Goal: Communication & Community: Share content

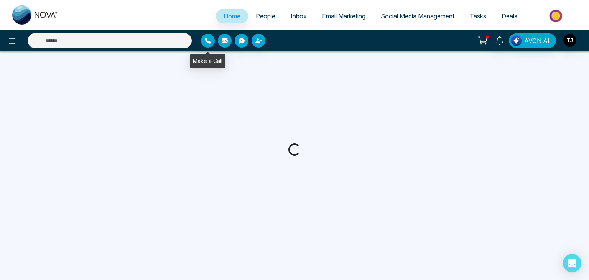
select select "*"
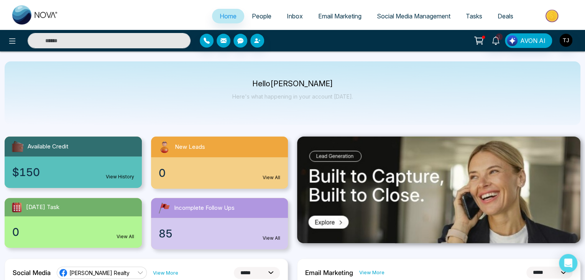
click at [348, 23] on link "Email Marketing" at bounding box center [339, 16] width 59 height 15
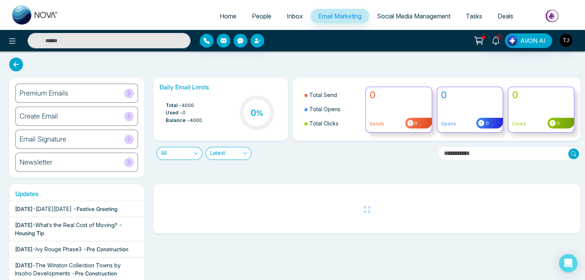
click at [97, 89] on div "Premium Emails" at bounding box center [76, 93] width 123 height 19
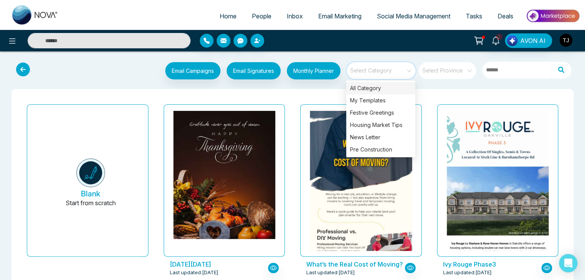
click at [390, 70] on input "search" at bounding box center [378, 67] width 55 height 11
click at [382, 149] on div "Pre Construction" at bounding box center [380, 149] width 69 height 12
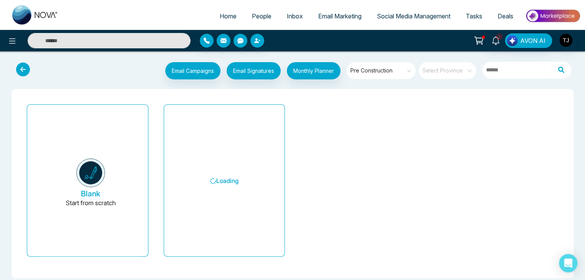
click at [491, 88] on div "Email Campaigns Start from scratch? View my campaigns Email Signatures Monthly …" at bounding box center [292, 172] width 585 height 230
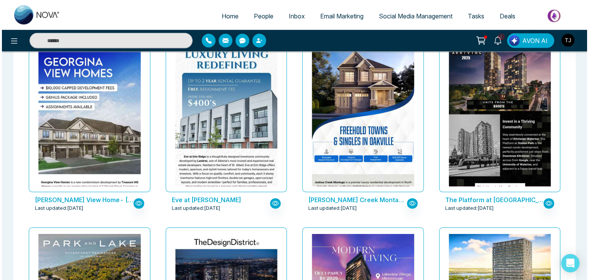
scroll to position [1187, 0]
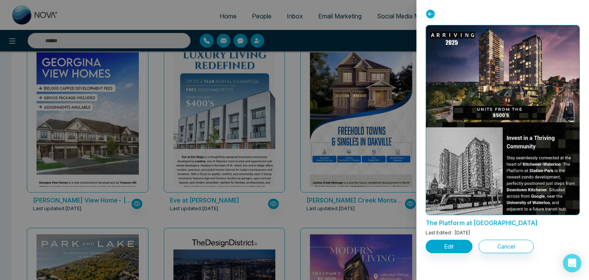
click at [245, 146] on div at bounding box center [294, 140] width 589 height 280
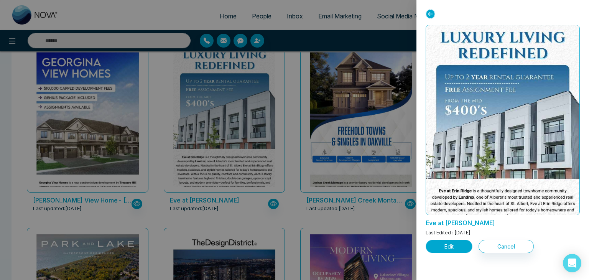
click at [440, 245] on button "Edit" at bounding box center [448, 246] width 47 height 13
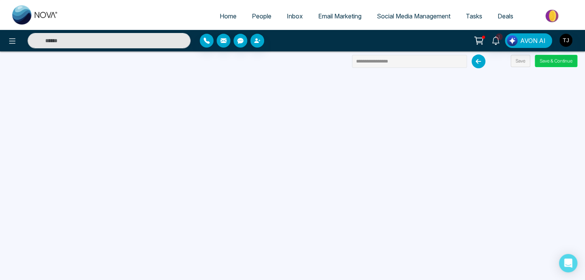
click at [553, 64] on button "Save & Continue" at bounding box center [556, 61] width 43 height 12
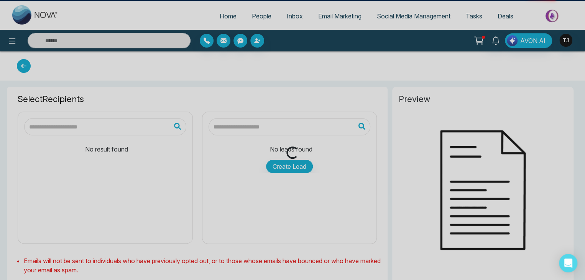
click at [557, 62] on div "Loading..." at bounding box center [292, 140] width 585 height 280
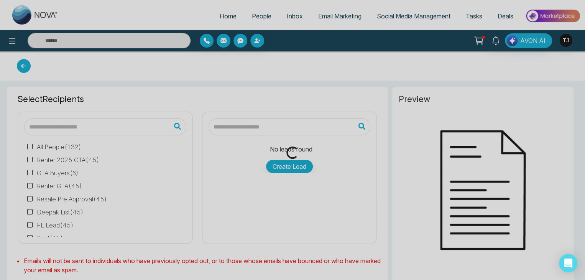
type input "**********"
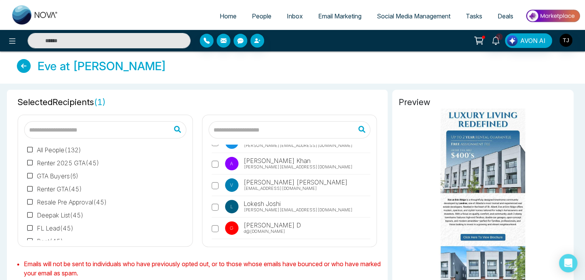
scroll to position [124, 0]
click at [211, 206] on div "A [PERSON_NAME] [PERSON_NAME][EMAIL_ADDRESS][DOMAIN_NAME] v [PERSON_NAME] [PERS…" at bounding box center [290, 193] width 162 height 96
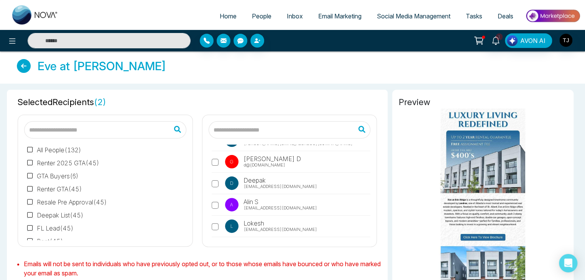
scroll to position [190, 0]
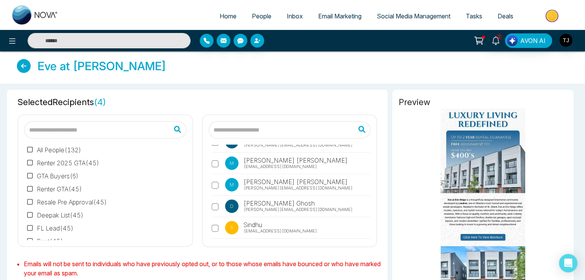
click at [215, 201] on label "D [PERSON_NAME] [PERSON_NAME][EMAIL_ADDRESS][DOMAIN_NAME]" at bounding box center [291, 208] width 159 height 18
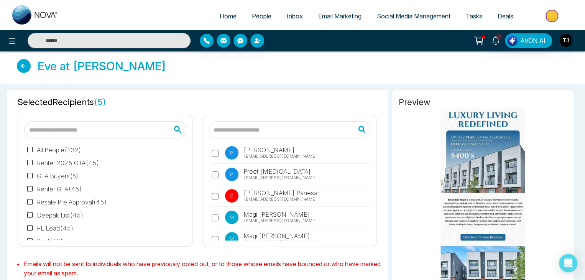
scroll to position [889, 0]
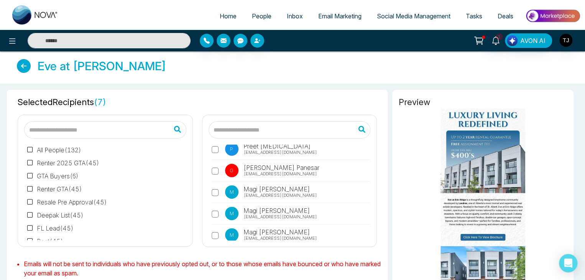
click at [215, 228] on label "M Magi [PERSON_NAME] [EMAIL_ADDRESS][DOMAIN_NAME]" at bounding box center [291, 237] width 159 height 18
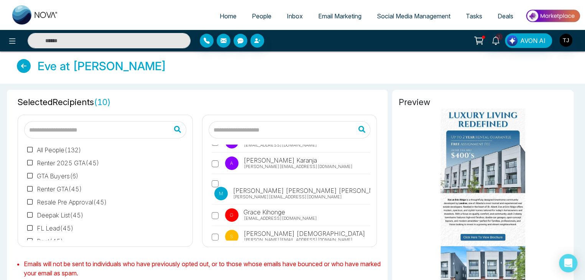
scroll to position [1827, 0]
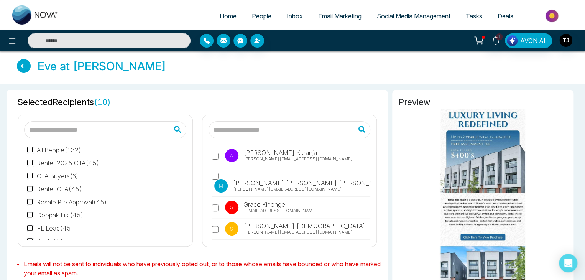
click at [217, 200] on label "G [PERSON_NAME] [PERSON_NAME][EMAIL_ADDRESS][DOMAIN_NAME]" at bounding box center [291, 209] width 159 height 18
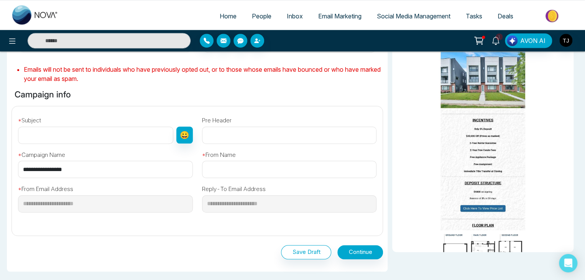
scroll to position [197, 0]
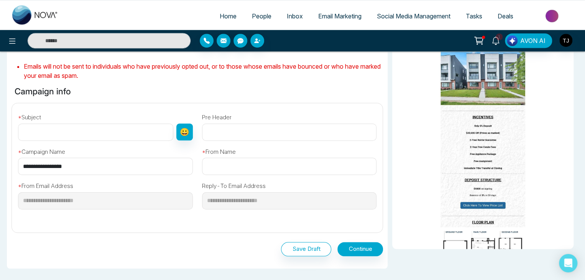
click at [109, 166] on input "**********" at bounding box center [105, 166] width 175 height 17
click at [103, 128] on input "text" at bounding box center [95, 131] width 155 height 17
paste input "**********"
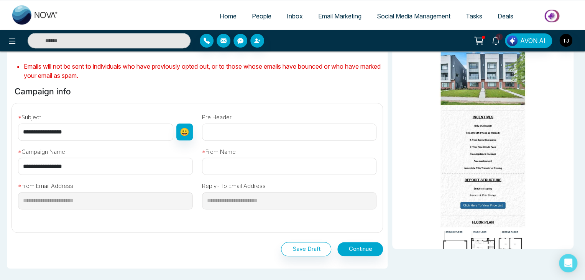
type input "**********"
click at [241, 172] on input "text" at bounding box center [289, 166] width 175 height 17
paste input "**********"
type input "**********"
click at [261, 233] on div "Save Draft Continue" at bounding box center [196, 248] width 371 height 30
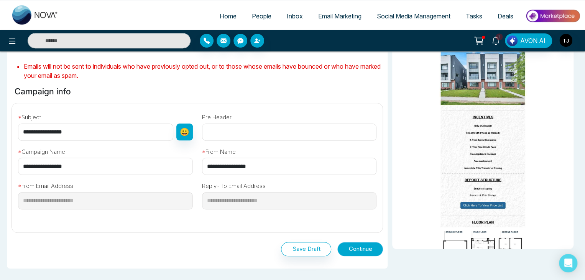
click at [368, 247] on button "Continue" at bounding box center [360, 249] width 46 height 14
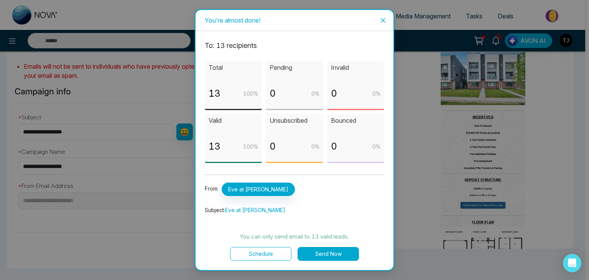
click at [340, 250] on button "Send Now" at bounding box center [327, 254] width 61 height 14
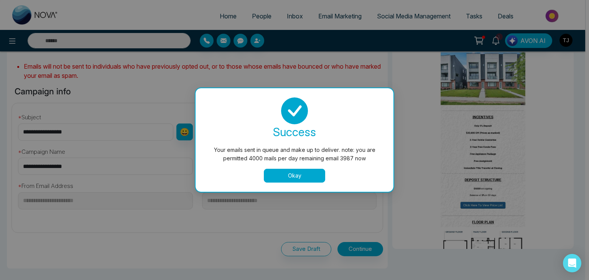
click at [301, 169] on button "Okay" at bounding box center [294, 176] width 61 height 14
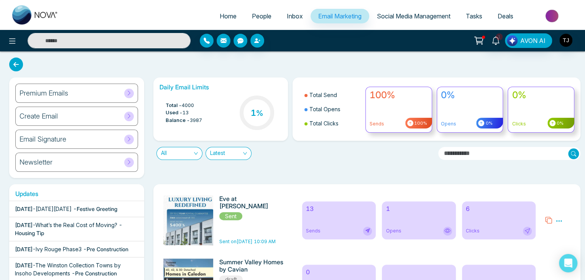
click at [423, 13] on span "Social Media Management" at bounding box center [414, 16] width 74 height 8
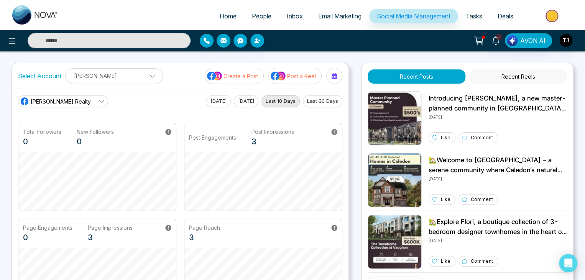
click at [480, 16] on span "Tasks" at bounding box center [474, 16] width 16 height 8
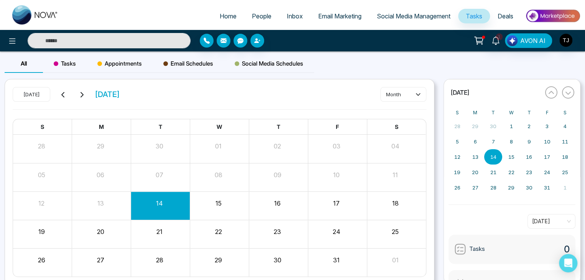
click at [506, 14] on span "Deals" at bounding box center [506, 16] width 16 height 8
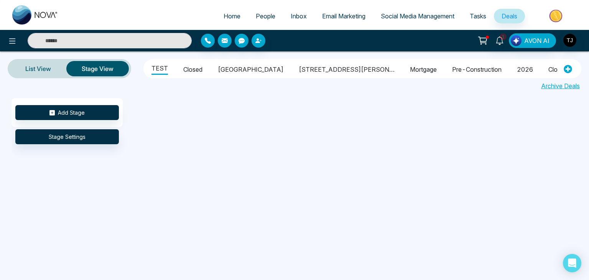
click at [223, 14] on span "Home" at bounding box center [231, 16] width 17 height 8
select select "*"
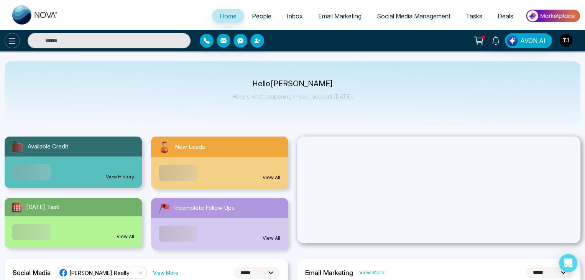
click at [7, 43] on button at bounding box center [12, 40] width 15 height 15
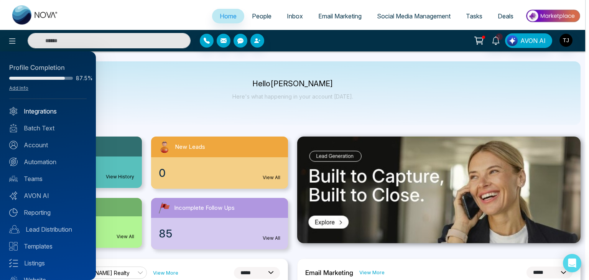
click at [48, 108] on link "Integrations" at bounding box center [47, 111] width 77 height 9
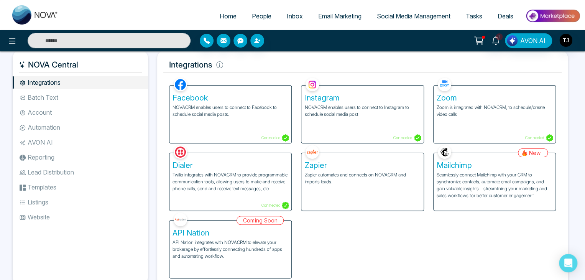
scroll to position [24, 0]
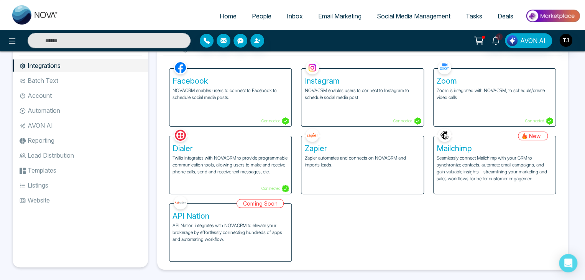
click at [97, 81] on li "Batch Text" at bounding box center [80, 80] width 135 height 13
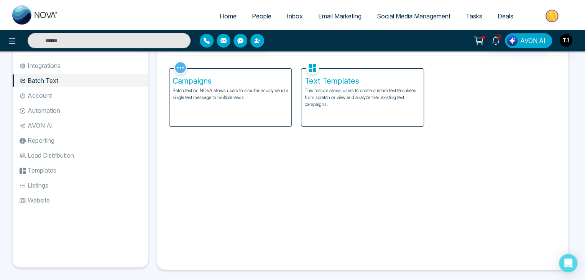
click at [97, 99] on li "Account" at bounding box center [80, 95] width 135 height 13
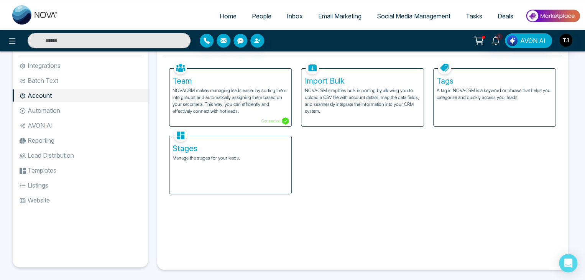
click at [100, 108] on li "Automation" at bounding box center [80, 110] width 135 height 13
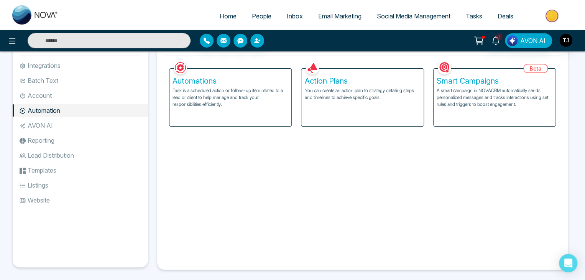
click at [104, 122] on li "AVON AI" at bounding box center [80, 125] width 135 height 13
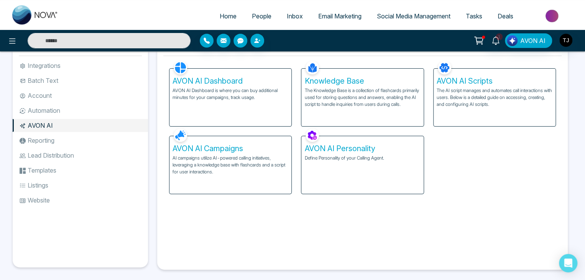
click at [105, 135] on li "Reporting" at bounding box center [80, 140] width 135 height 13
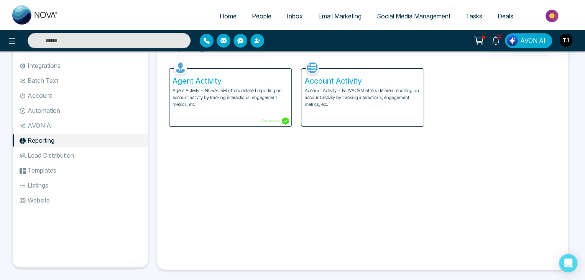
click at [110, 158] on li "Lead Distribution" at bounding box center [80, 155] width 135 height 13
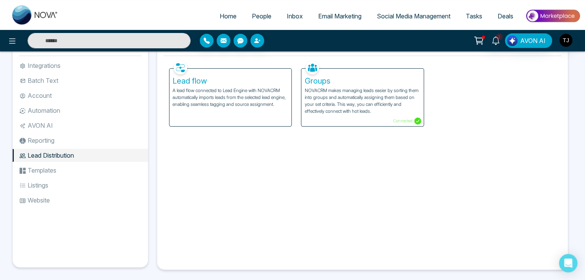
click at [110, 179] on li "Listings" at bounding box center [80, 185] width 135 height 13
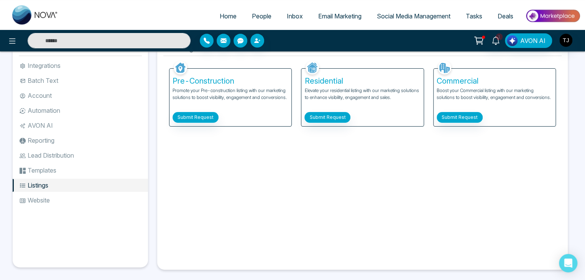
click at [113, 174] on li "Templates" at bounding box center [80, 170] width 135 height 13
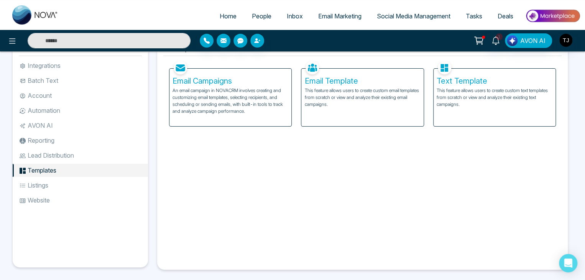
click at [112, 186] on li "Listings" at bounding box center [80, 185] width 135 height 13
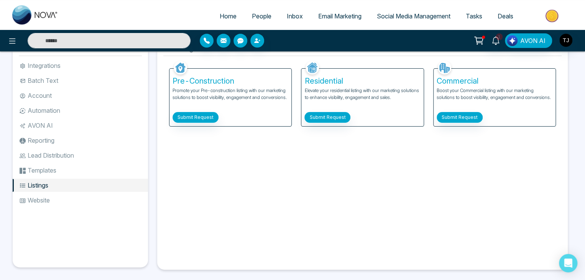
click at [113, 199] on li "Website" at bounding box center [80, 200] width 135 height 13
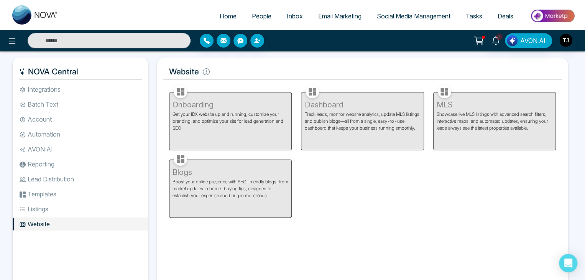
click at [112, 93] on li "Integrations" at bounding box center [80, 89] width 135 height 13
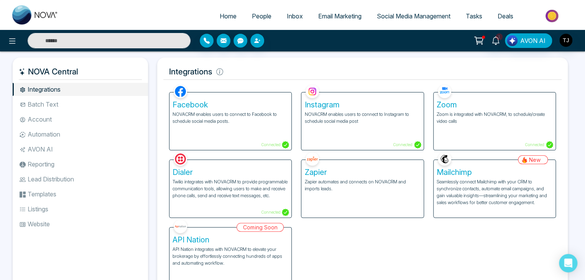
click at [220, 15] on span "Home" at bounding box center [228, 16] width 17 height 8
select select "*"
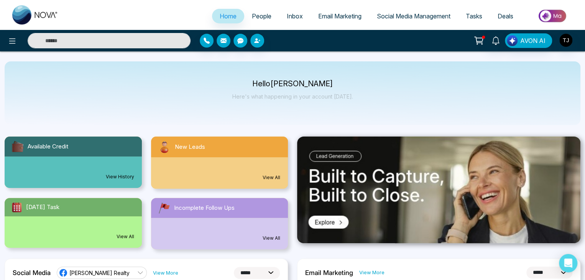
click at [267, 8] on ul "Home People Inbox Email Marketing Social Media Management Tasks Deals" at bounding box center [323, 16] width 514 height 21
click at [267, 17] on link "People" at bounding box center [261, 16] width 35 height 15
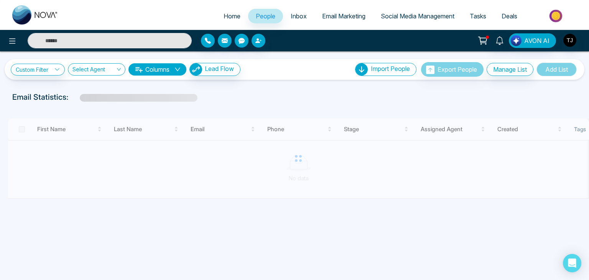
click at [294, 21] on link "Inbox" at bounding box center [298, 16] width 31 height 15
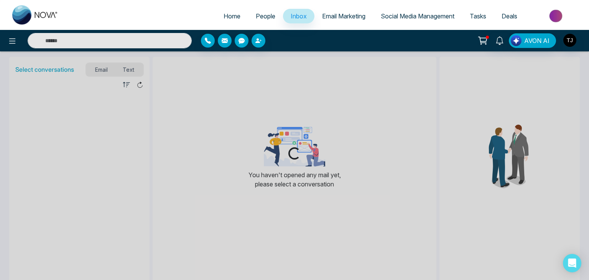
click at [266, 18] on span "People" at bounding box center [266, 16] width 20 height 8
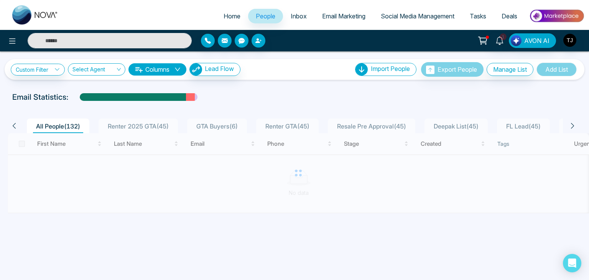
click at [300, 15] on span "Inbox" at bounding box center [299, 16] width 16 height 8
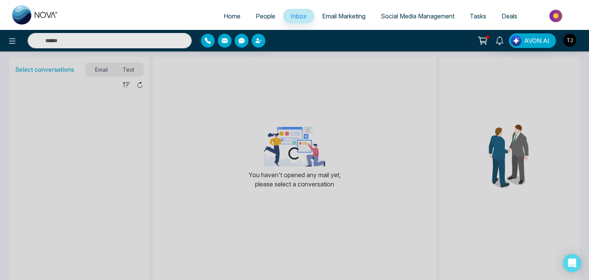
click at [338, 15] on span "Email Marketing" at bounding box center [343, 16] width 43 height 8
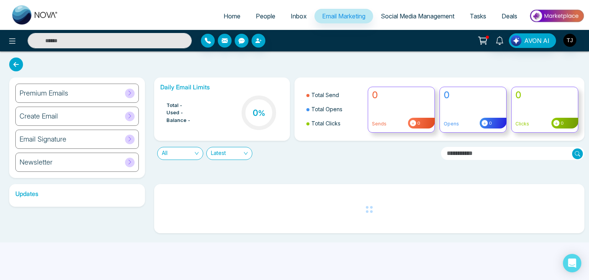
click at [399, 15] on span "Social Media Management" at bounding box center [418, 16] width 74 height 8
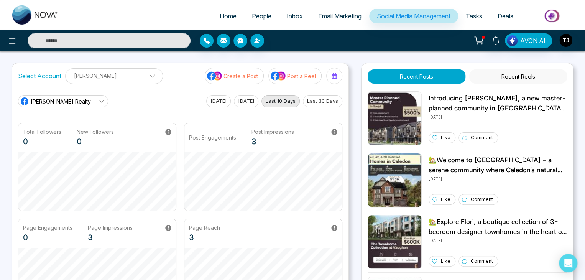
click at [471, 19] on span "Tasks" at bounding box center [474, 16] width 16 height 8
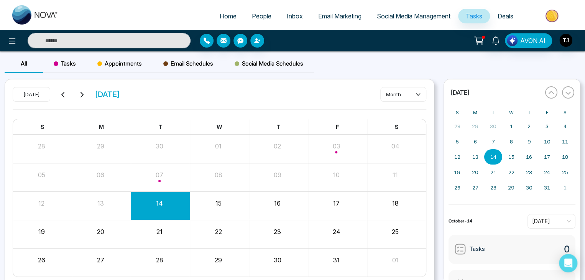
click at [523, 13] on li at bounding box center [550, 17] width 59 height 16
click at [511, 16] on span "Deals" at bounding box center [506, 16] width 16 height 8
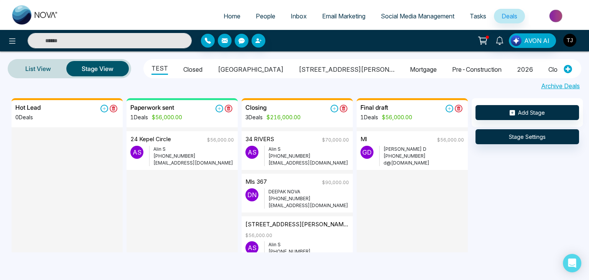
click at [567, 43] on img "button" at bounding box center [569, 40] width 13 height 13
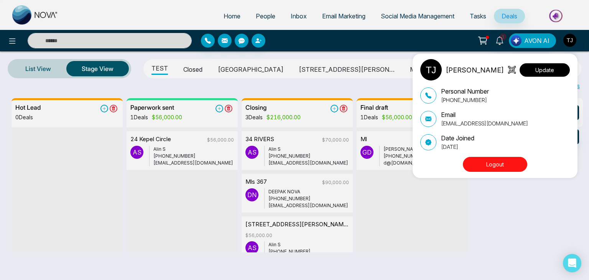
click at [546, 68] on button "Update" at bounding box center [544, 69] width 50 height 13
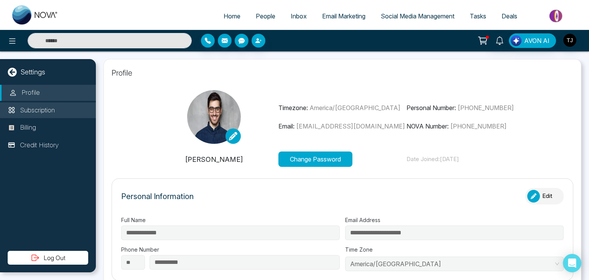
click at [67, 104] on li "Subscription" at bounding box center [48, 110] width 96 height 16
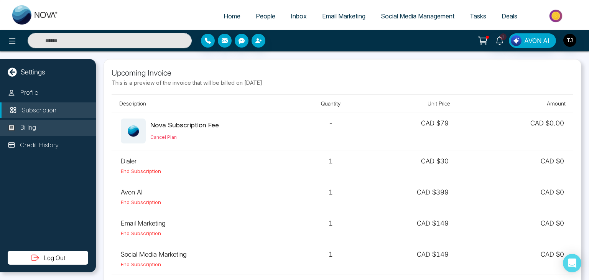
click at [66, 124] on li "Billing" at bounding box center [48, 128] width 96 height 16
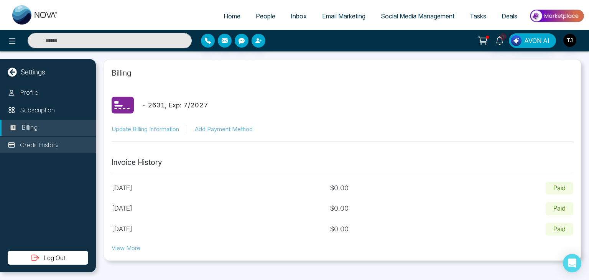
click at [62, 141] on li "Credit History" at bounding box center [48, 145] width 96 height 16
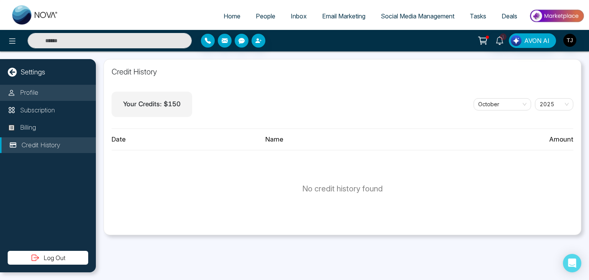
click at [72, 92] on li "Profile" at bounding box center [48, 93] width 96 height 16
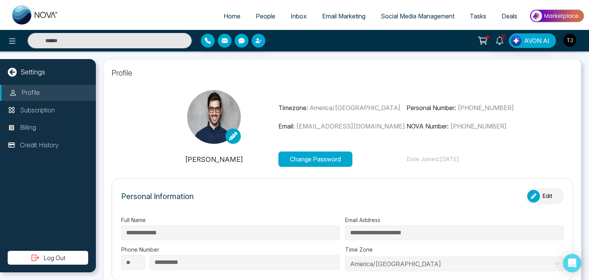
click at [522, 17] on link "Deals" at bounding box center [509, 16] width 31 height 15
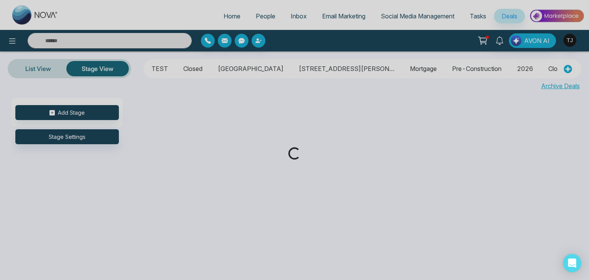
click at [483, 15] on div "Loading..." at bounding box center [294, 140] width 589 height 280
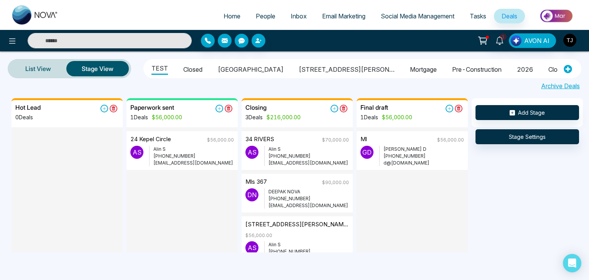
click at [483, 15] on span "Tasks" at bounding box center [478, 16] width 16 height 8
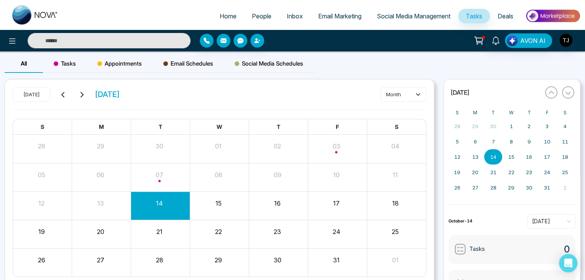
click at [393, 10] on link "Social Media Management" at bounding box center [413, 16] width 89 height 15
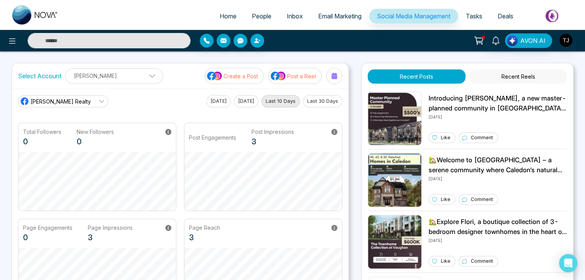
click at [302, 11] on link "Inbox" at bounding box center [294, 16] width 31 height 15
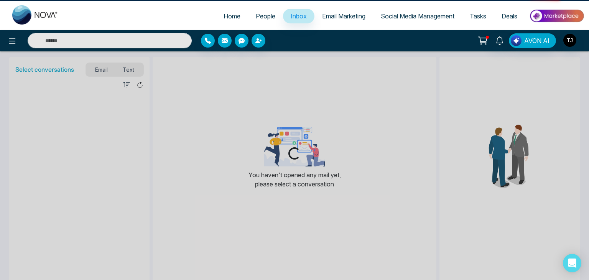
click at [248, 13] on link "People" at bounding box center [265, 16] width 35 height 15
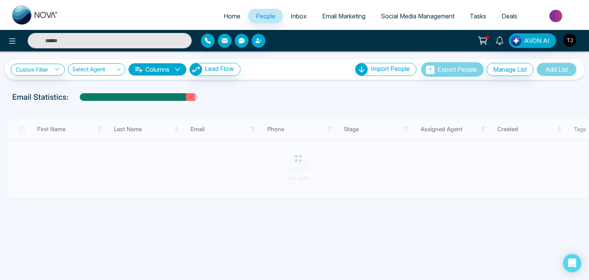
click at [223, 18] on span "Home" at bounding box center [231, 16] width 17 height 8
select select "*"
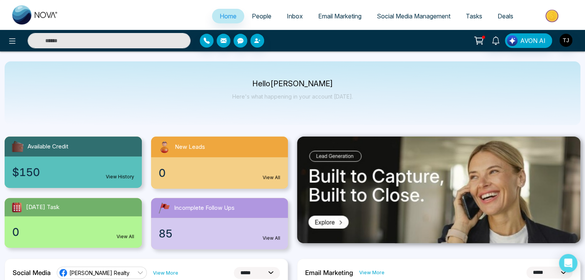
click at [302, 116] on div "Hello [PERSON_NAME] Here's what happening in your account [DATE]." at bounding box center [293, 93] width 576 height 64
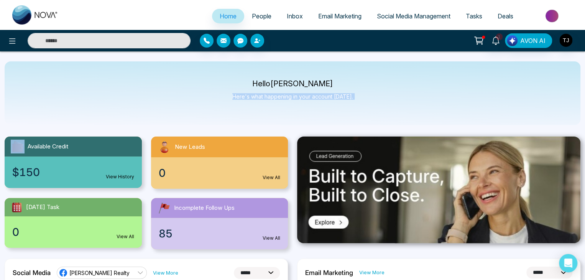
click at [302, 116] on div "Hello [PERSON_NAME] Here's what happening in your account [DATE]." at bounding box center [293, 93] width 576 height 64
click at [11, 36] on button at bounding box center [12, 40] width 15 height 15
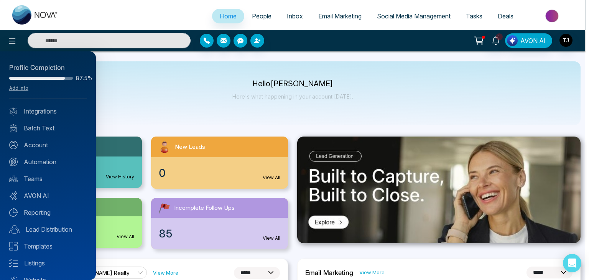
scroll to position [30, 0]
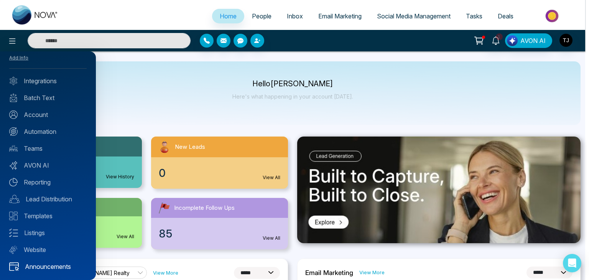
click at [44, 269] on link "Announcements" at bounding box center [47, 266] width 77 height 9
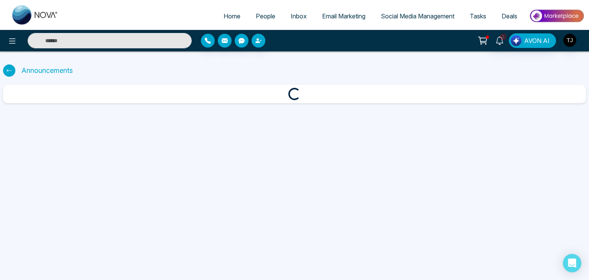
click at [11, 74] on div at bounding box center [9, 70] width 12 height 12
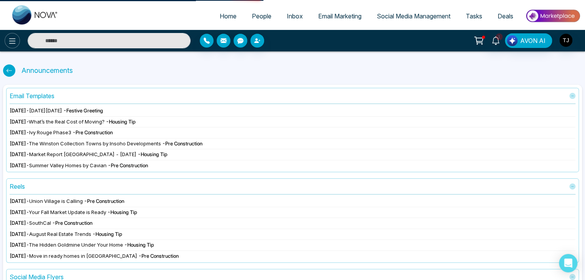
select select "*"
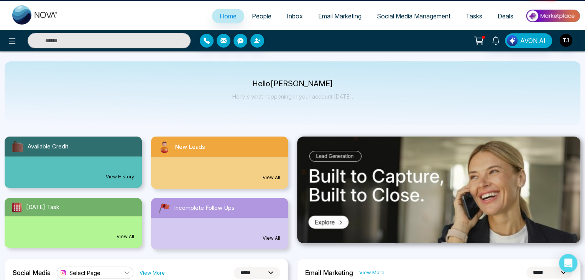
click at [11, 38] on icon at bounding box center [12, 40] width 9 height 9
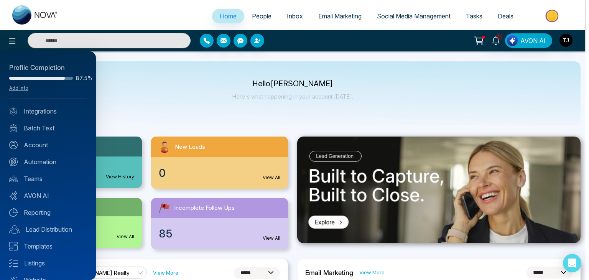
scroll to position [30, 0]
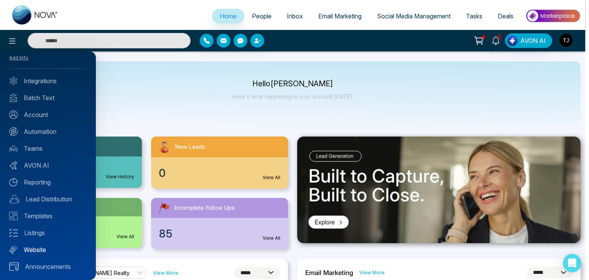
click at [39, 253] on link "Website" at bounding box center [47, 249] width 77 height 9
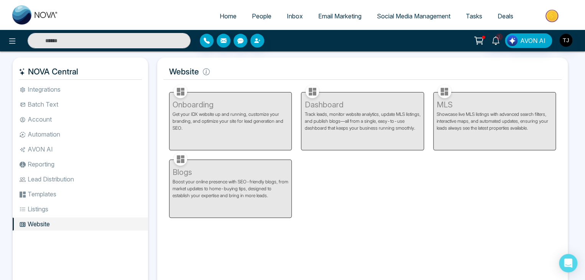
click at [71, 208] on li "Listings" at bounding box center [80, 208] width 135 height 13
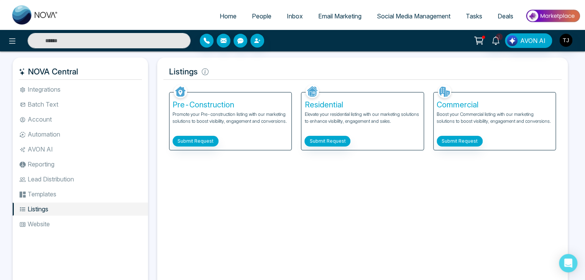
click at [81, 191] on li "Templates" at bounding box center [80, 193] width 135 height 13
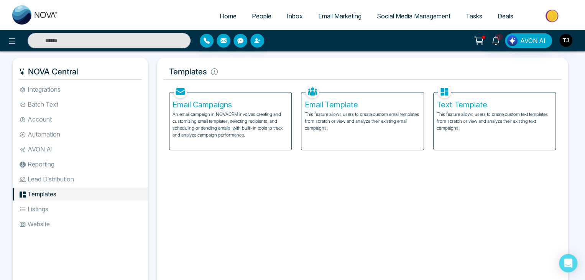
click at [89, 183] on li "Lead Distribution" at bounding box center [80, 178] width 135 height 13
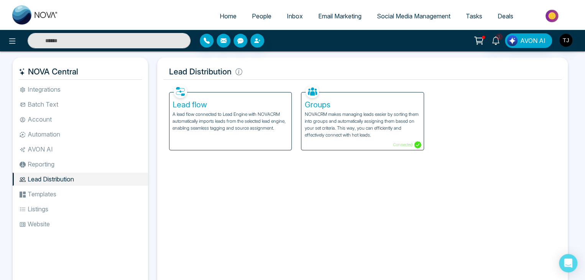
click at [100, 166] on li "Reporting" at bounding box center [80, 164] width 135 height 13
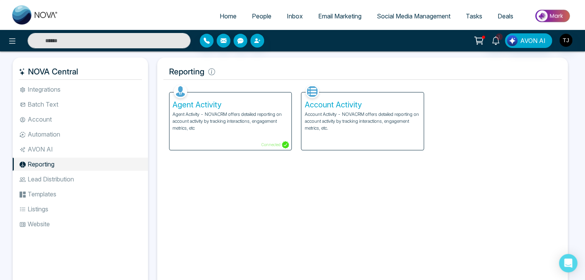
click at [106, 148] on li "AVON AI" at bounding box center [80, 149] width 135 height 13
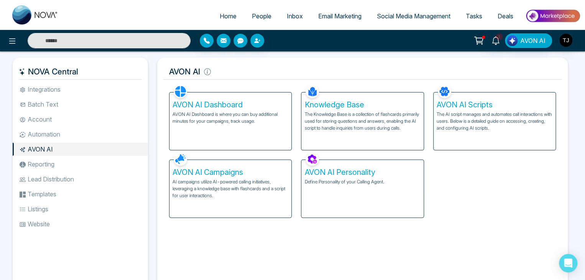
click at [110, 137] on li "Automation" at bounding box center [80, 134] width 135 height 13
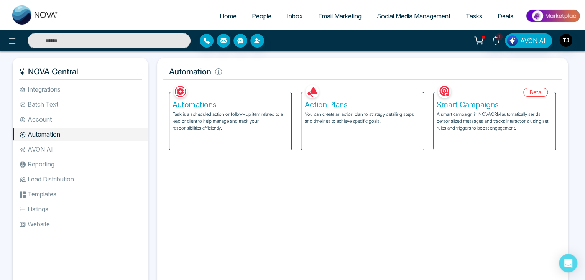
click at [113, 123] on li "Account" at bounding box center [80, 119] width 135 height 13
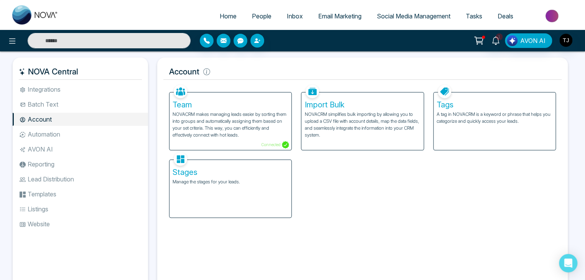
click at [117, 106] on li "Batch Text" at bounding box center [80, 104] width 135 height 13
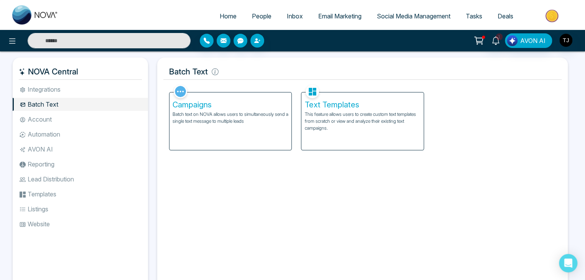
click at [119, 87] on li "Integrations" at bounding box center [80, 89] width 135 height 13
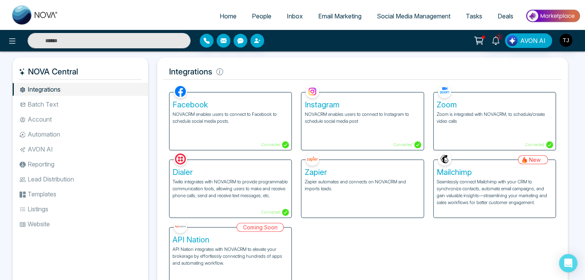
click at [213, 18] on link "Home" at bounding box center [228, 16] width 32 height 15
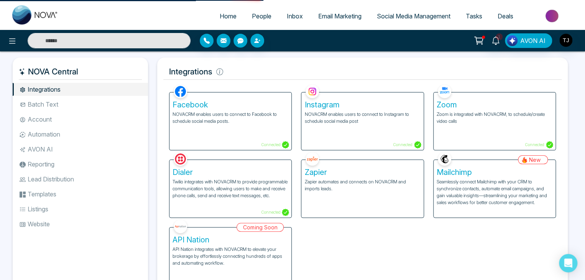
select select "*"
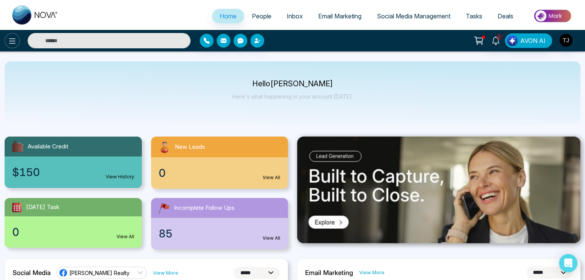
click at [12, 44] on icon at bounding box center [12, 40] width 9 height 9
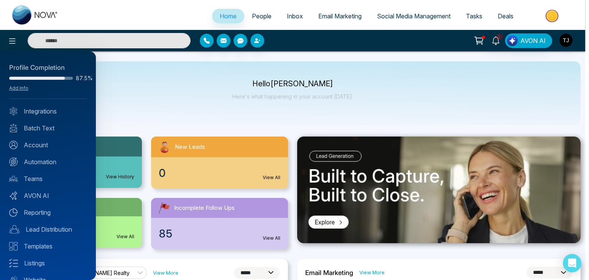
click at [174, 104] on div at bounding box center [294, 140] width 589 height 280
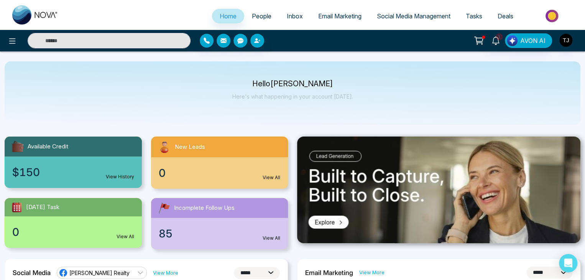
click at [20, 35] on div at bounding box center [97, 40] width 195 height 15
click at [18, 42] on button at bounding box center [12, 40] width 15 height 15
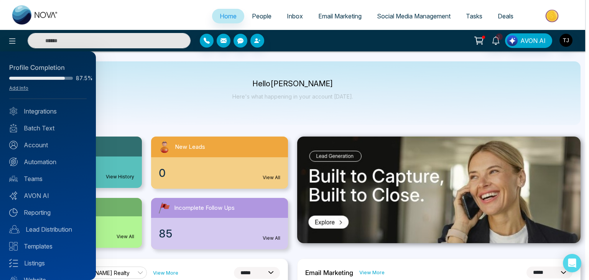
click at [185, 76] on div at bounding box center [294, 140] width 589 height 280
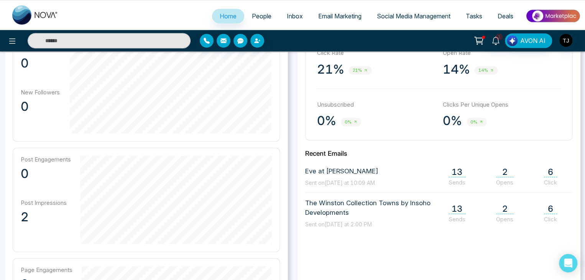
scroll to position [248, 0]
click at [501, 177] on div "2 Opens" at bounding box center [504, 175] width 17 height 19
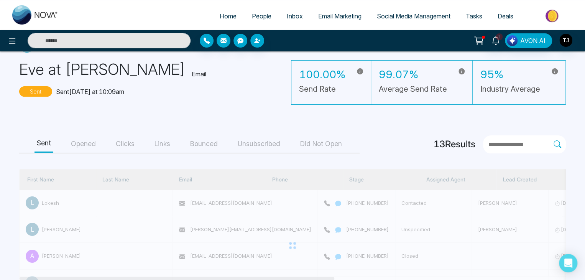
scroll to position [31, 0]
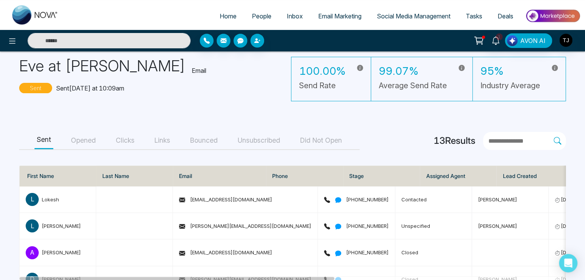
click at [84, 147] on button "Opened" at bounding box center [84, 140] width 30 height 17
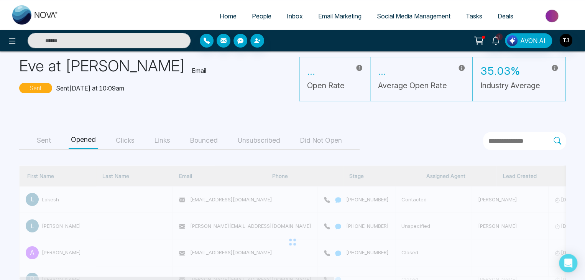
scroll to position [7, 0]
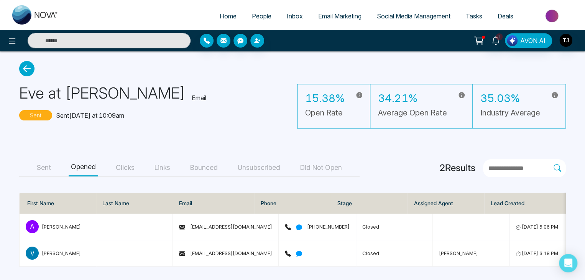
click at [38, 162] on button "Sent" at bounding box center [43, 167] width 19 height 17
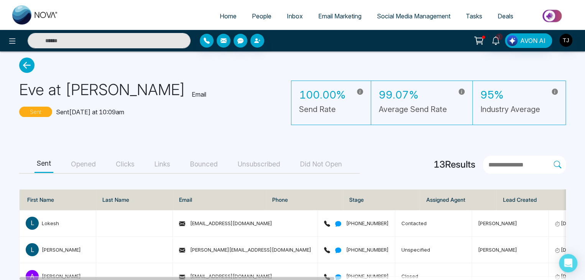
click at [222, 11] on link "Home" at bounding box center [228, 16] width 32 height 15
select select "*"
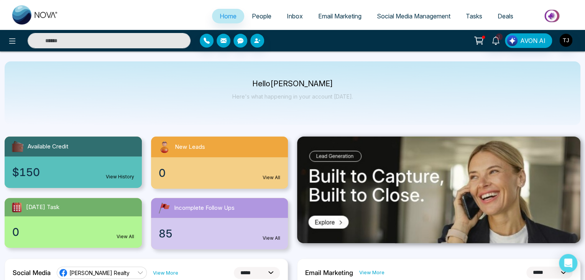
click at [256, 10] on link "People" at bounding box center [261, 16] width 35 height 15
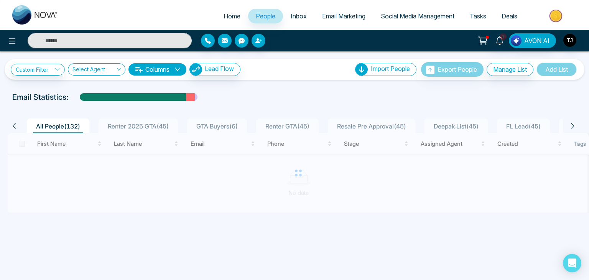
click at [287, 12] on link "Inbox" at bounding box center [298, 16] width 31 height 15
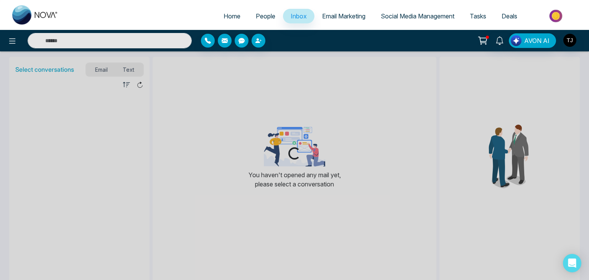
click at [337, 10] on link "Email Marketing" at bounding box center [343, 16] width 59 height 15
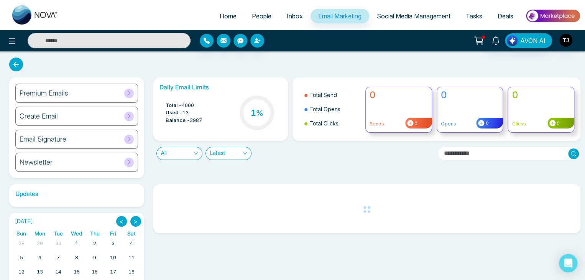
click at [236, 13] on link "Home" at bounding box center [228, 16] width 32 height 15
select select "*"
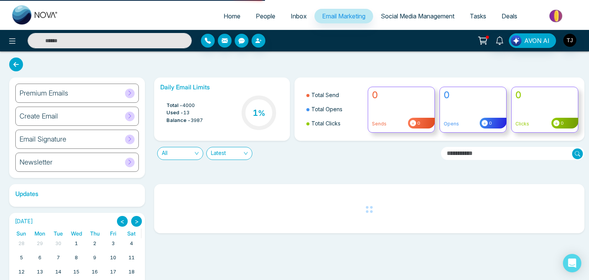
select select "*"
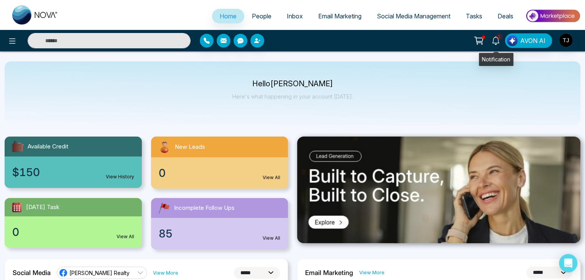
click at [498, 39] on span "1" at bounding box center [499, 36] width 7 height 7
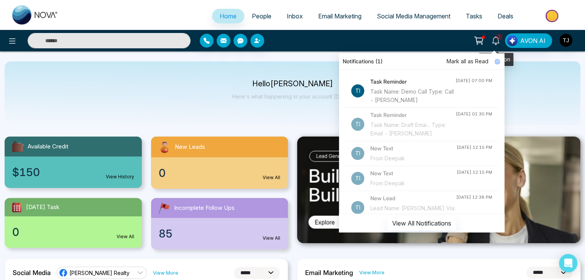
click at [498, 39] on span "1" at bounding box center [499, 36] width 7 height 7
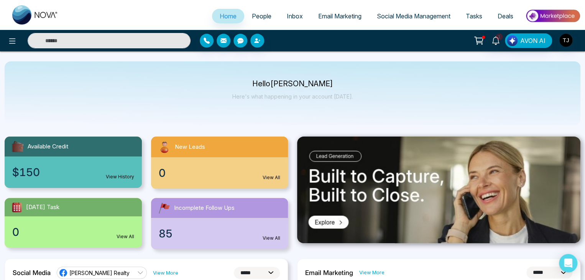
click at [478, 44] on circle at bounding box center [477, 44] width 1 height 1
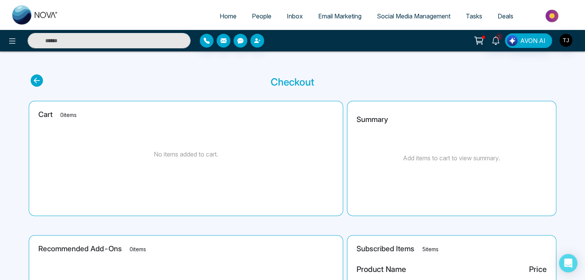
click at [220, 19] on span "Home" at bounding box center [228, 16] width 17 height 8
select select "*"
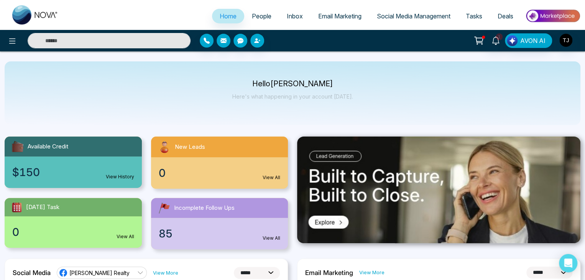
click at [10, 33] on div "1 AVON AI" at bounding box center [292, 40] width 585 height 21
click at [15, 43] on icon at bounding box center [12, 40] width 9 height 9
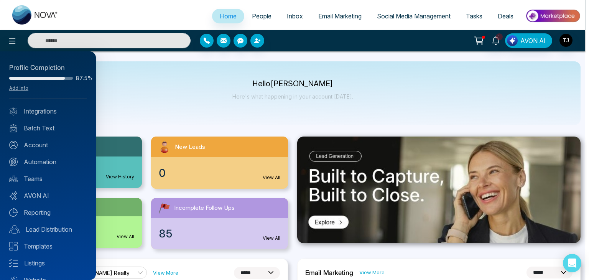
click at [168, 103] on div at bounding box center [294, 140] width 589 height 280
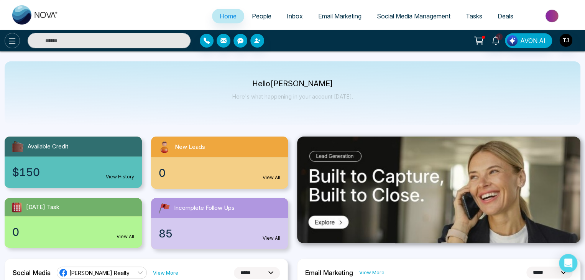
click at [10, 44] on icon at bounding box center [12, 40] width 9 height 9
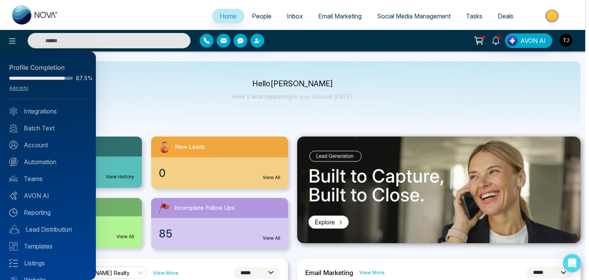
click at [185, 73] on div at bounding box center [294, 140] width 589 height 280
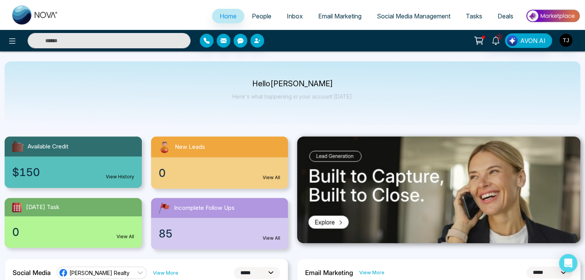
click at [290, 95] on p "Here's what happening in your account [DATE]." at bounding box center [292, 96] width 121 height 7
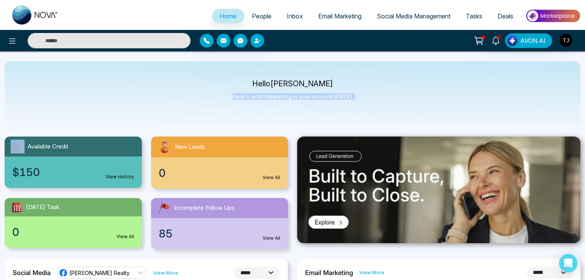
click at [290, 95] on p "Here's what happening in your account [DATE]." at bounding box center [292, 96] width 121 height 7
click at [260, 82] on p "Hello [PERSON_NAME]" at bounding box center [292, 83] width 121 height 7
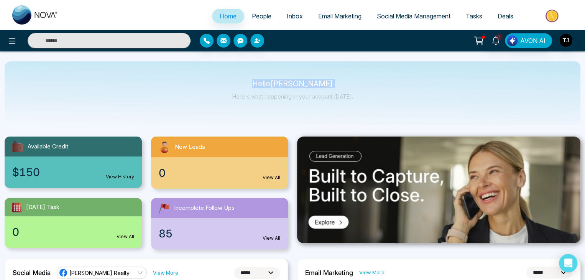
click at [260, 82] on p "Hello [PERSON_NAME]" at bounding box center [292, 83] width 121 height 7
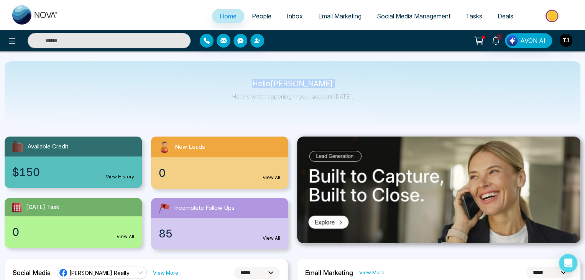
click at [260, 82] on p "Hello [PERSON_NAME]" at bounding box center [292, 83] width 121 height 7
click at [258, 10] on link "People" at bounding box center [261, 16] width 35 height 15
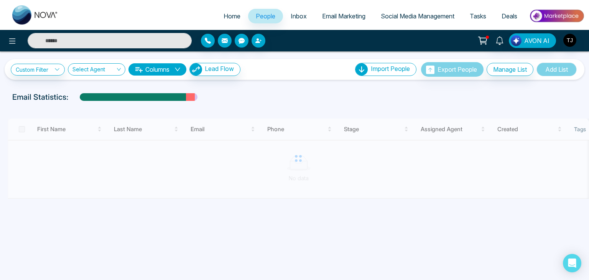
click at [299, 13] on span "Inbox" at bounding box center [299, 16] width 16 height 8
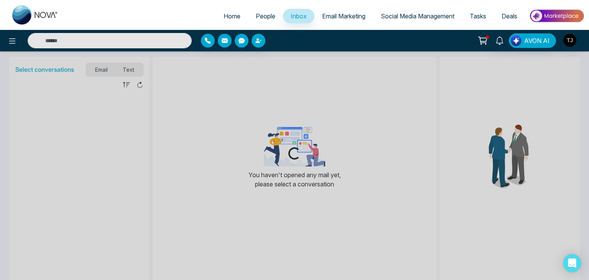
click at [341, 19] on span "Email Marketing" at bounding box center [343, 16] width 43 height 8
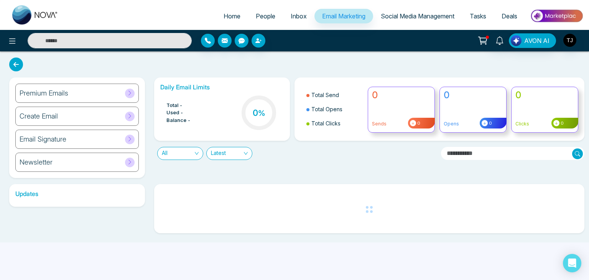
click at [404, 20] on link "Social Media Management" at bounding box center [417, 16] width 89 height 15
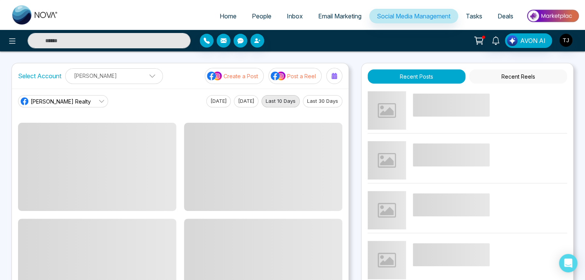
click at [477, 19] on span "Tasks" at bounding box center [474, 16] width 16 height 8
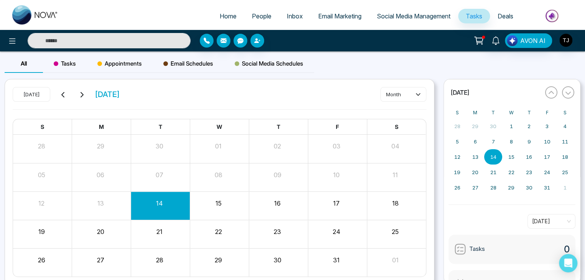
click at [498, 18] on span "Deals" at bounding box center [506, 16] width 16 height 8
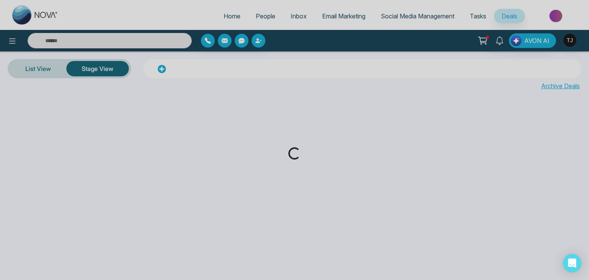
click at [268, 15] on div "Loading..." at bounding box center [294, 140] width 589 height 280
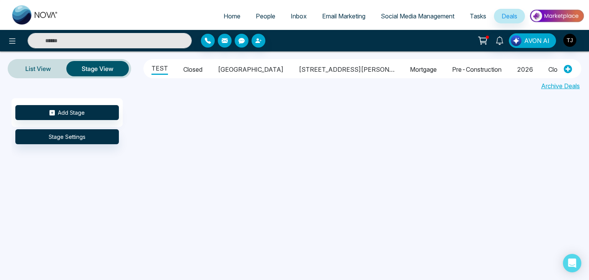
click at [268, 15] on span "People" at bounding box center [266, 16] width 20 height 8
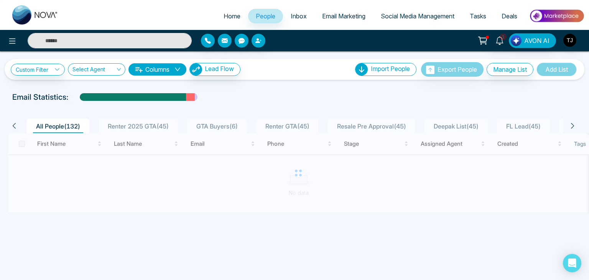
click at [228, 11] on link "Home" at bounding box center [232, 16] width 32 height 15
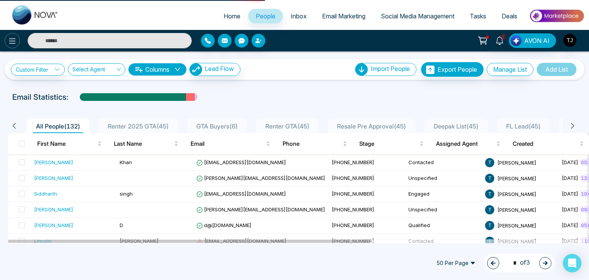
select select "*"
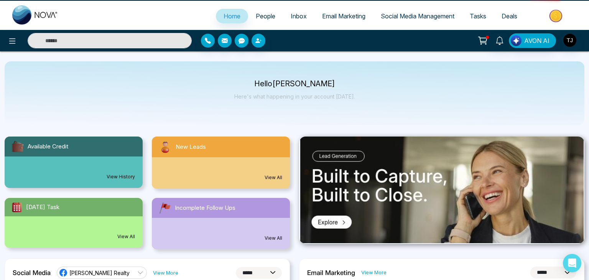
click at [15, 43] on icon at bounding box center [12, 40] width 9 height 9
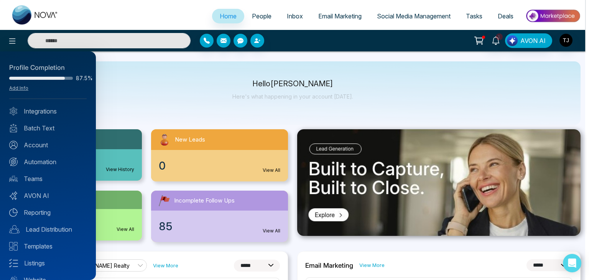
click at [154, 99] on div at bounding box center [294, 140] width 589 height 280
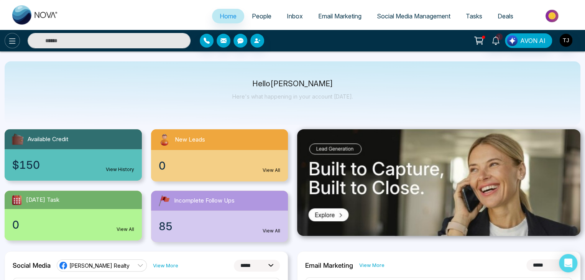
click at [9, 48] on button at bounding box center [12, 40] width 15 height 15
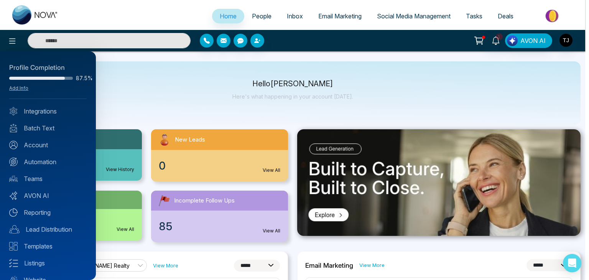
click at [130, 117] on div at bounding box center [294, 140] width 589 height 280
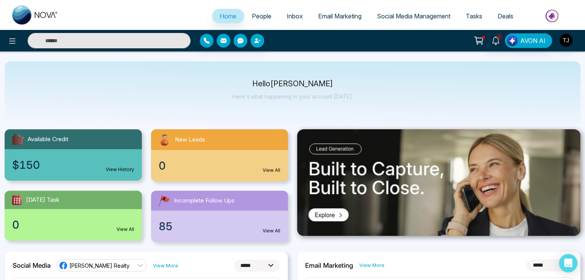
click at [20, 35] on div at bounding box center [105, 40] width 171 height 15
click at [15, 42] on icon at bounding box center [12, 40] width 9 height 9
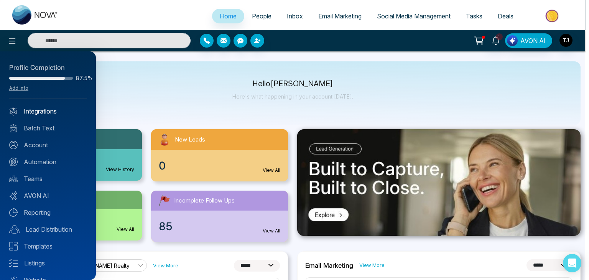
click at [40, 112] on link "Integrations" at bounding box center [47, 111] width 77 height 9
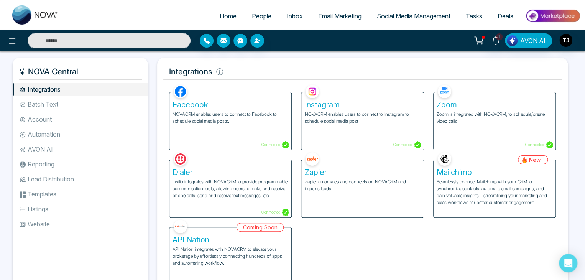
click at [76, 106] on li "Batch Text" at bounding box center [80, 104] width 135 height 13
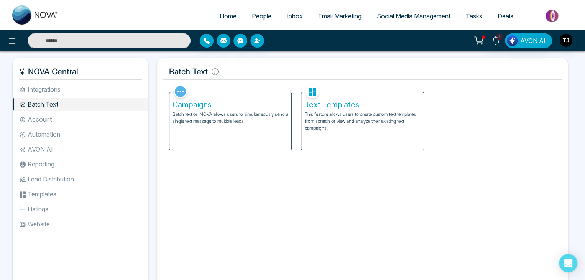
click at [80, 117] on li "Account" at bounding box center [80, 119] width 135 height 13
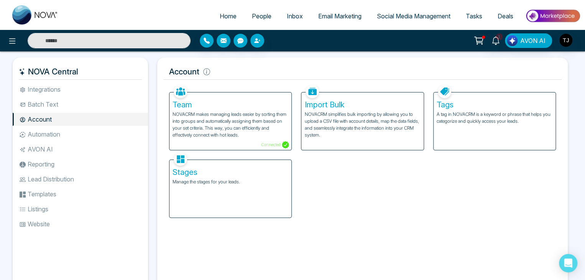
click at [84, 139] on li "Automation" at bounding box center [80, 134] width 135 height 13
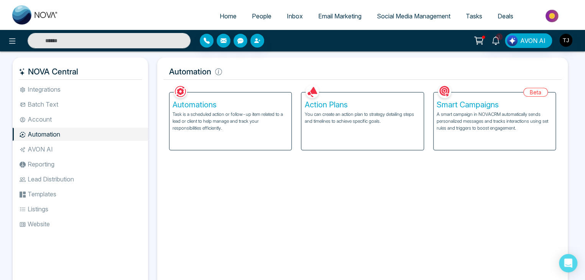
click at [86, 149] on li "AVON AI" at bounding box center [80, 149] width 135 height 13
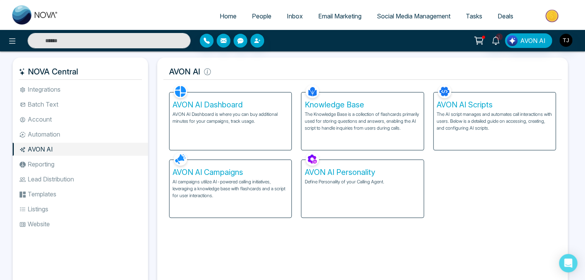
click at [87, 166] on li "Reporting" at bounding box center [80, 164] width 135 height 13
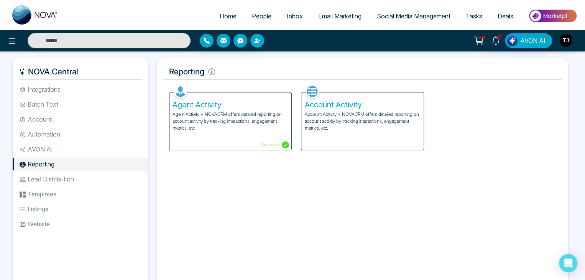
click at [90, 182] on li "Lead Distribution" at bounding box center [80, 178] width 135 height 13
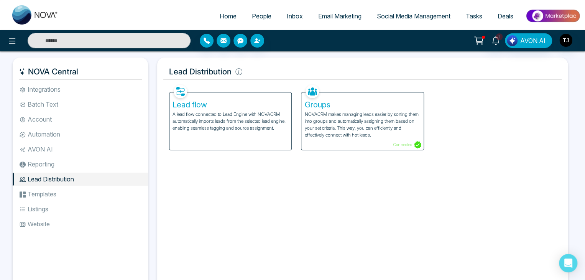
click at [89, 201] on ul "Integrations Batch Text Account Automation AVON AI Reporting Lead Distribution …" at bounding box center [80, 181] width 135 height 196
click at [92, 191] on li "Templates" at bounding box center [80, 193] width 135 height 13
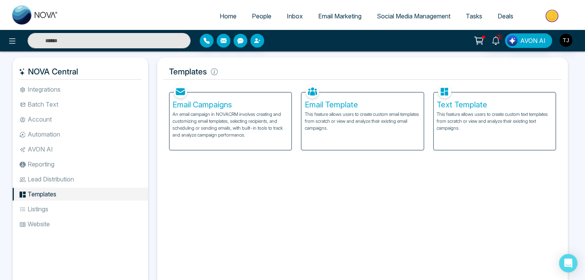
click at [92, 209] on li "Listings" at bounding box center [80, 208] width 135 height 13
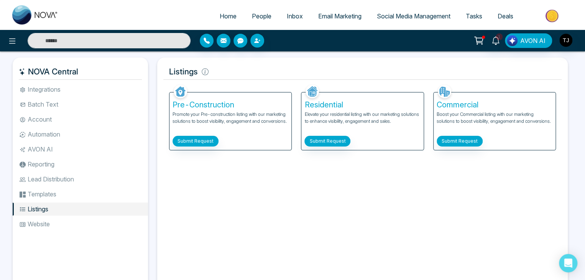
click at [92, 221] on li "Website" at bounding box center [80, 223] width 135 height 13
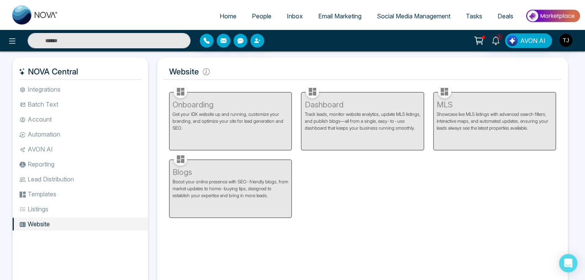
click at [120, 92] on li "Integrations" at bounding box center [80, 89] width 135 height 13
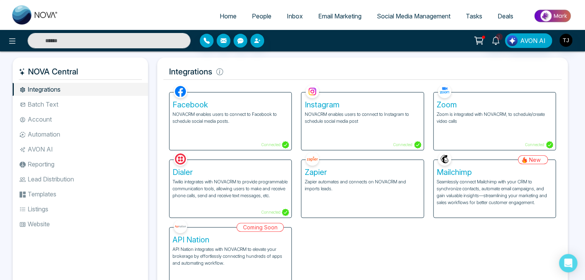
click at [233, 10] on link "Home" at bounding box center [228, 16] width 32 height 15
select select "*"
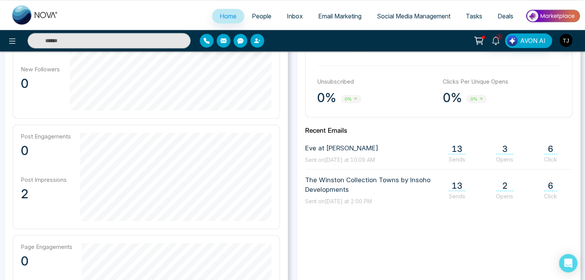
scroll to position [274, 0]
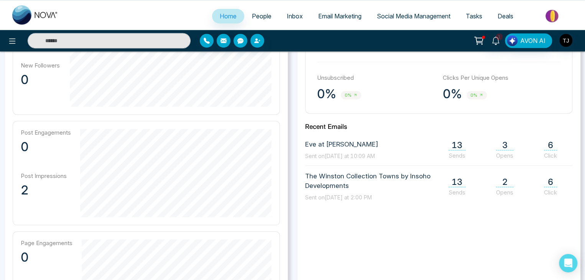
click at [498, 146] on span "3" at bounding box center [504, 145] width 17 height 10
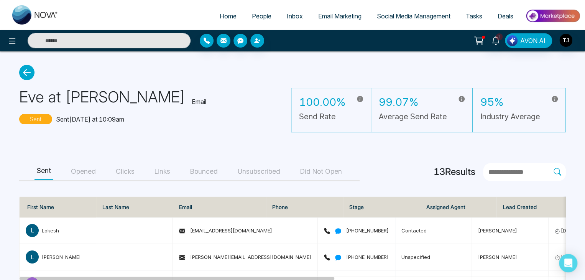
click at [91, 173] on button "Opened" at bounding box center [84, 171] width 30 height 17
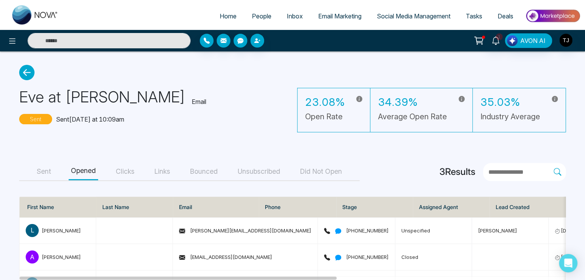
click at [53, 176] on button "Sent" at bounding box center [43, 171] width 19 height 17
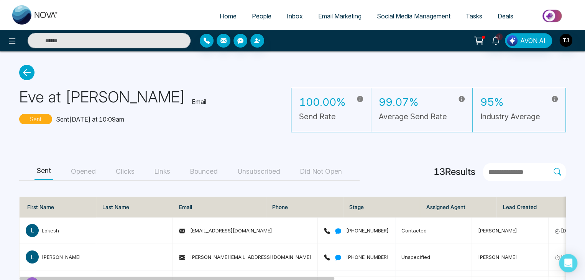
click at [29, 71] on icon at bounding box center [26, 72] width 15 height 15
select select "*"
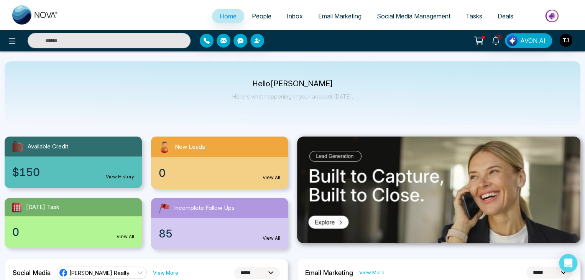
click at [261, 15] on span "People" at bounding box center [262, 16] width 20 height 8
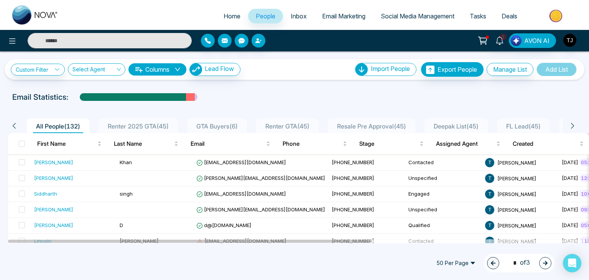
click at [303, 19] on link "Inbox" at bounding box center [298, 16] width 31 height 15
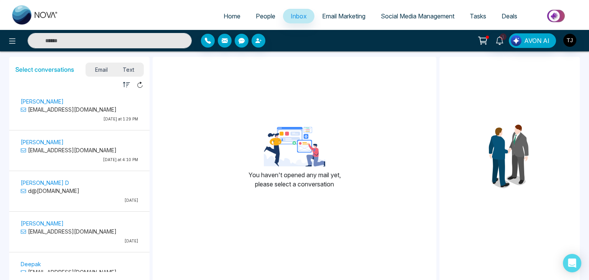
click at [340, 15] on span "Email Marketing" at bounding box center [343, 16] width 43 height 8
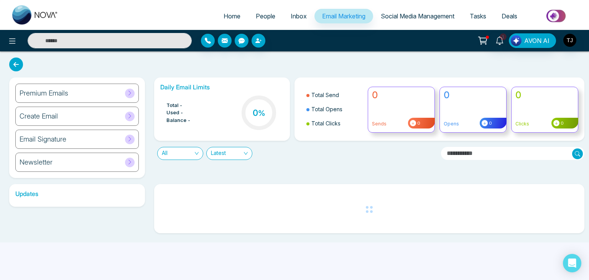
click at [291, 17] on span "Inbox" at bounding box center [299, 16] width 16 height 8
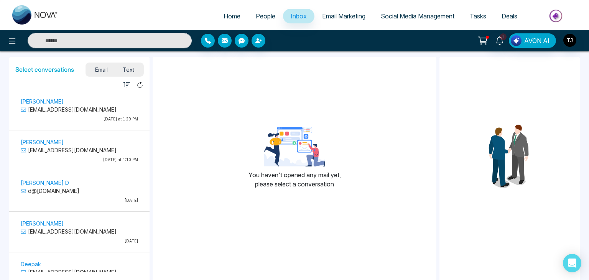
click at [322, 16] on span "Email Marketing" at bounding box center [343, 16] width 43 height 8
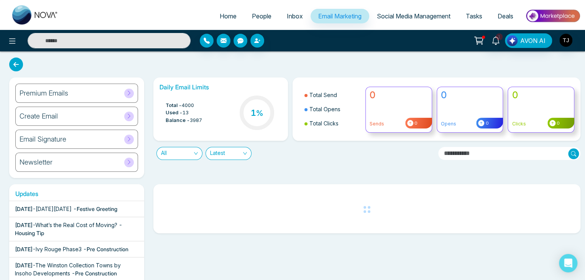
click at [416, 20] on span "Social Media Management" at bounding box center [414, 16] width 74 height 8
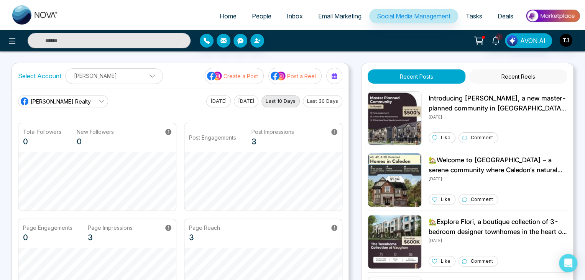
click at [474, 16] on span "Tasks" at bounding box center [474, 16] width 16 height 8
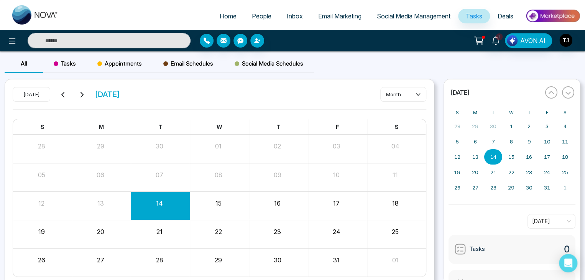
click at [500, 12] on span "Deals" at bounding box center [506, 16] width 16 height 8
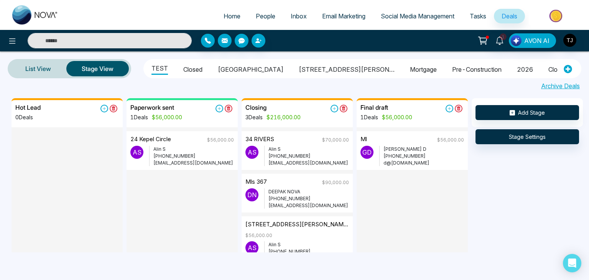
click at [216, 13] on link "Home" at bounding box center [232, 16] width 32 height 15
select select "*"
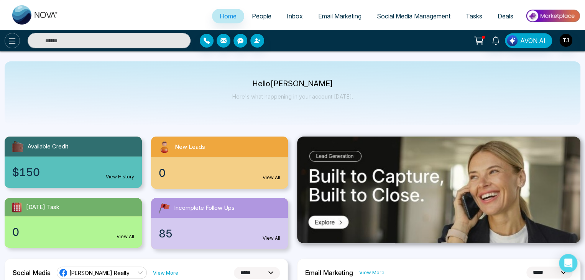
click at [11, 39] on icon at bounding box center [12, 40] width 7 height 5
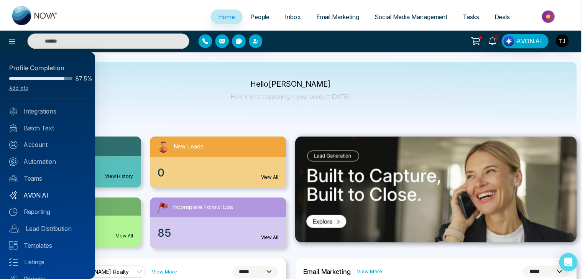
scroll to position [30, 0]
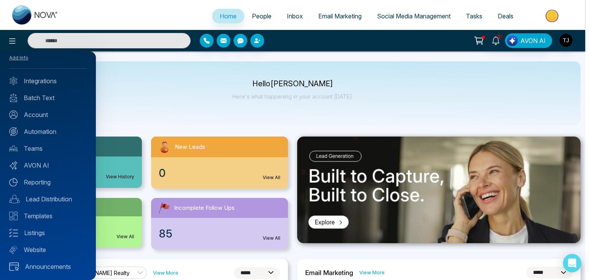
click at [149, 113] on div at bounding box center [294, 140] width 589 height 280
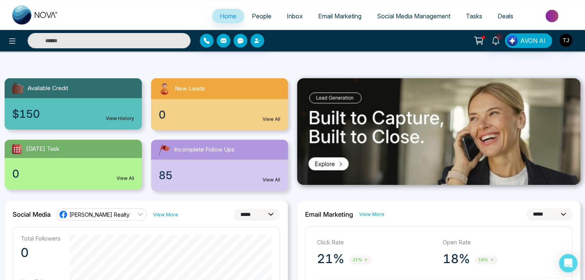
scroll to position [0, 0]
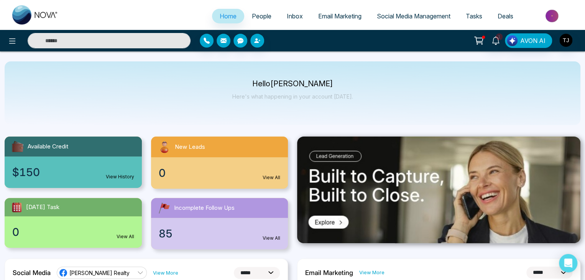
click at [413, 16] on span "Social Media Management" at bounding box center [414, 16] width 74 height 8
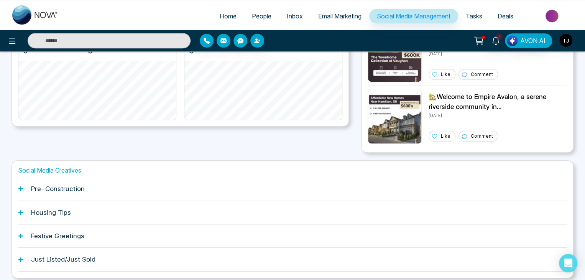
scroll to position [187, 0]
click at [327, 191] on div "Pre-Construction" at bounding box center [292, 188] width 549 height 23
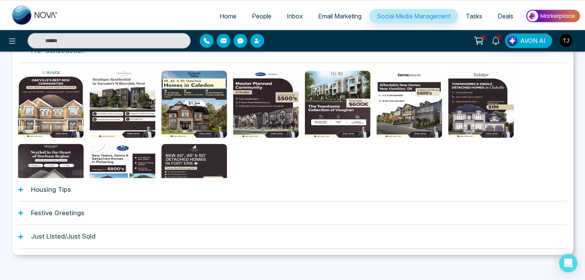
scroll to position [330, 0]
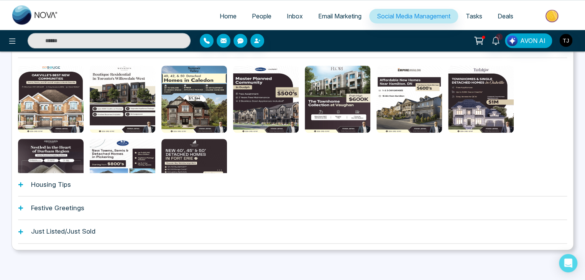
click at [335, 196] on div "Festive Greetings" at bounding box center [292, 207] width 549 height 23
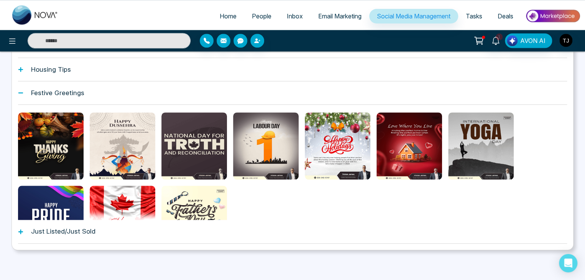
click at [184, 92] on div "Festive Greetings" at bounding box center [292, 92] width 549 height 23
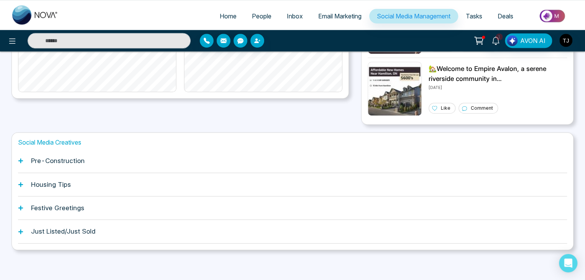
click at [186, 153] on div "Pre-Construction" at bounding box center [292, 160] width 549 height 23
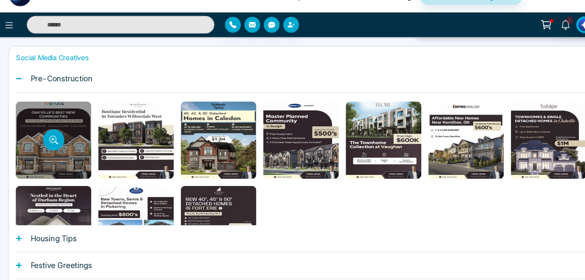
scroll to position [288, 0]
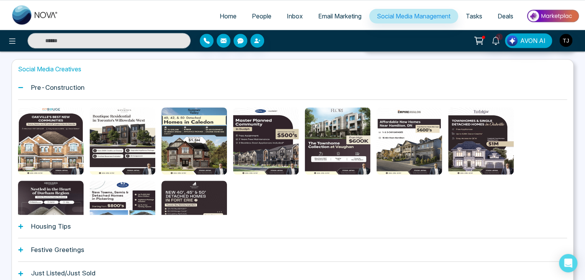
click at [112, 86] on div "Pre-Construction" at bounding box center [292, 87] width 549 height 23
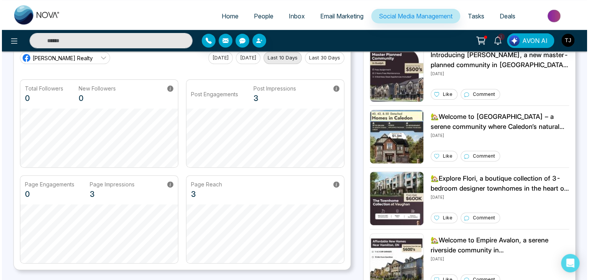
scroll to position [0, 0]
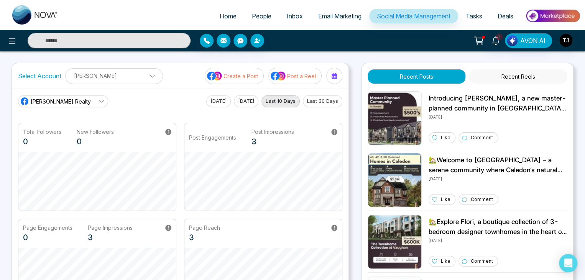
click at [475, 18] on span "Tasks" at bounding box center [474, 16] width 16 height 8
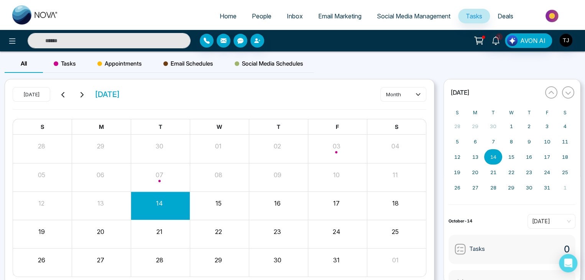
click at [501, 20] on link "Deals" at bounding box center [505, 16] width 31 height 15
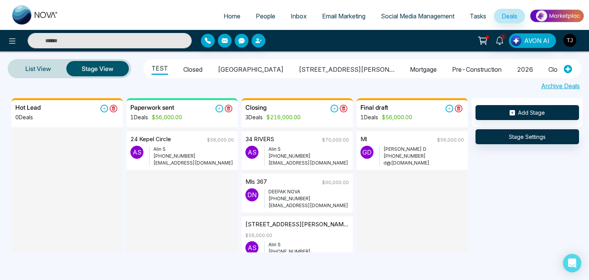
click at [227, 15] on span "Home" at bounding box center [231, 16] width 17 height 8
select select "*"
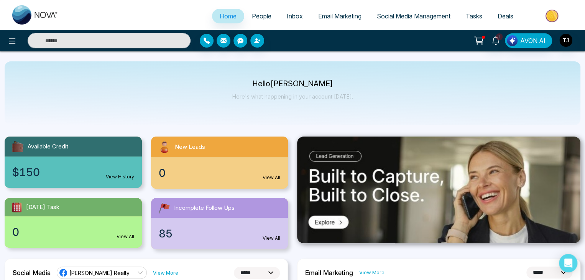
click at [16, 51] on div "1 AVON AI" at bounding box center [292, 40] width 585 height 21
click at [16, 43] on icon at bounding box center [12, 40] width 9 height 9
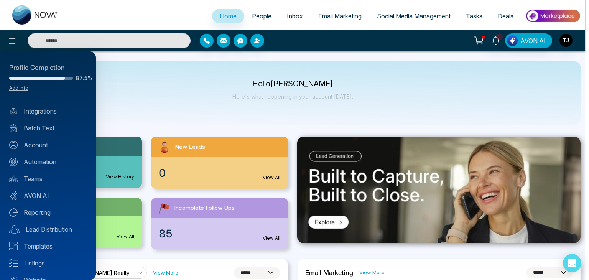
click at [148, 98] on div at bounding box center [294, 140] width 589 height 280
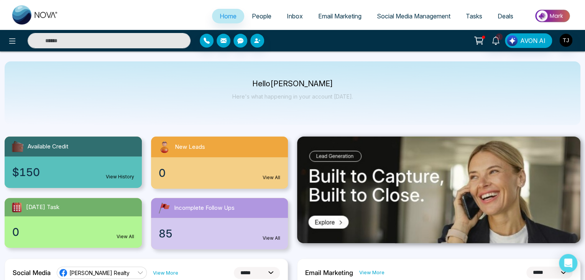
click at [254, 24] on li "People" at bounding box center [261, 17] width 35 height 16
click at [264, 20] on link "People" at bounding box center [261, 16] width 35 height 15
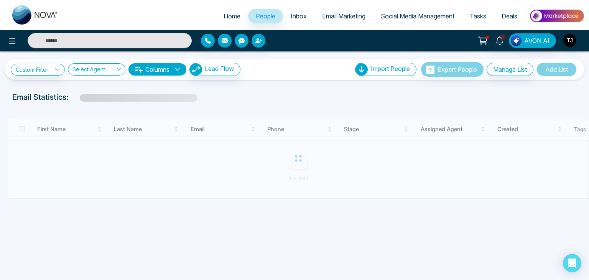
click at [292, 21] on link "Inbox" at bounding box center [298, 16] width 31 height 15
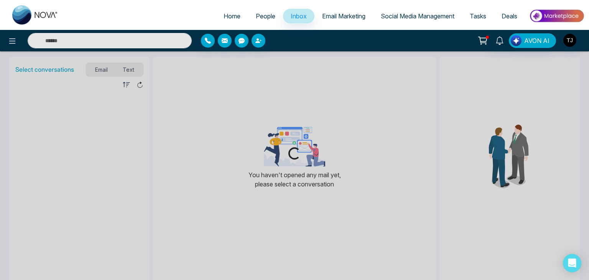
click at [335, 20] on link "Email Marketing" at bounding box center [343, 16] width 59 height 15
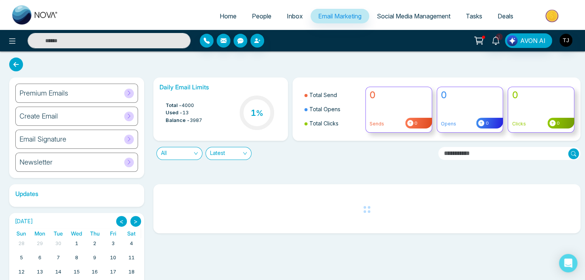
click at [429, 19] on span "Social Media Management" at bounding box center [414, 16] width 74 height 8
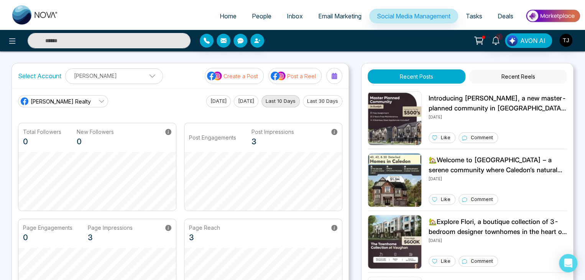
click at [485, 13] on link "Tasks" at bounding box center [474, 16] width 32 height 15
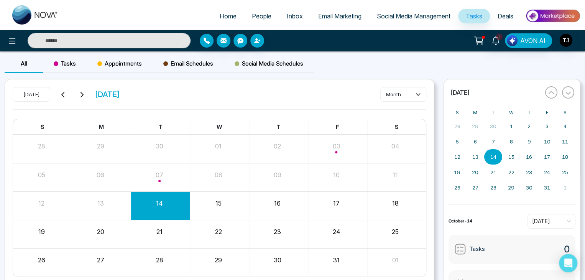
click at [506, 11] on link "Deals" at bounding box center [505, 16] width 31 height 15
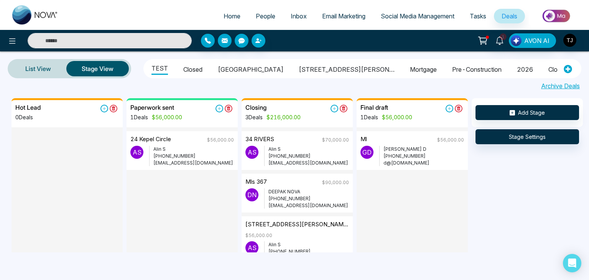
click at [237, 20] on link "Home" at bounding box center [232, 16] width 32 height 15
select select "*"
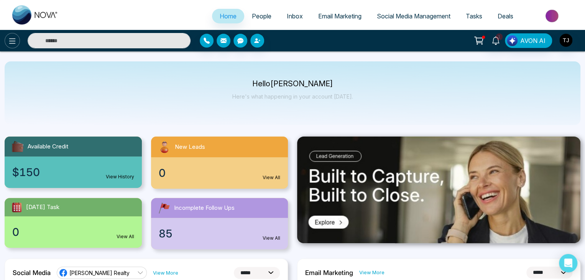
click at [15, 45] on icon at bounding box center [12, 40] width 9 height 9
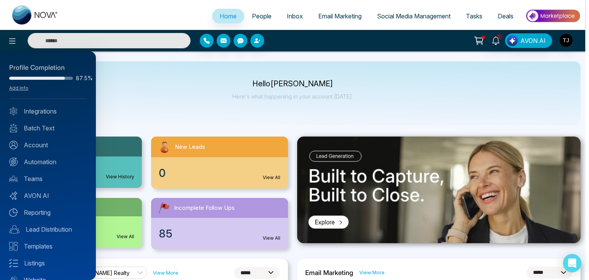
click at [140, 117] on div at bounding box center [294, 140] width 589 height 280
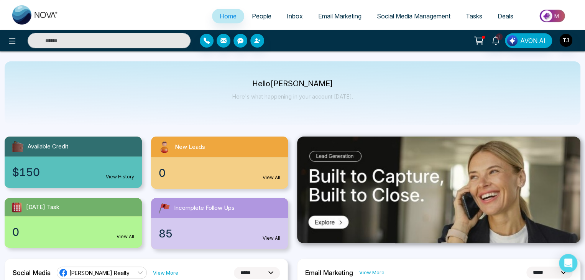
click at [2, 42] on div at bounding box center [97, 40] width 195 height 15
click at [10, 45] on icon at bounding box center [12, 40] width 9 height 9
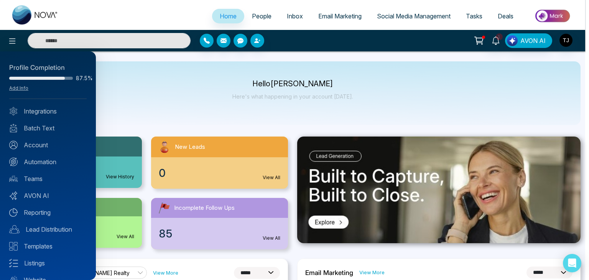
click at [186, 103] on div at bounding box center [294, 140] width 589 height 280
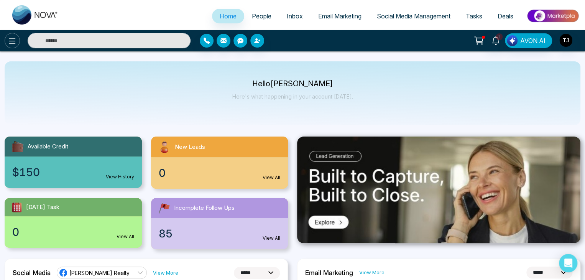
click at [15, 44] on icon at bounding box center [12, 40] width 9 height 9
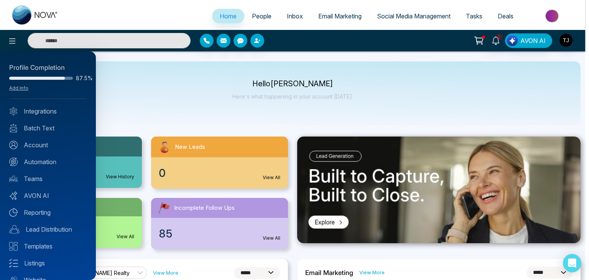
click at [163, 117] on div at bounding box center [294, 140] width 589 height 280
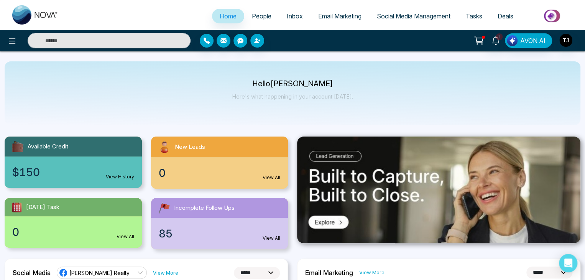
click at [269, 13] on link "People" at bounding box center [261, 16] width 35 height 15
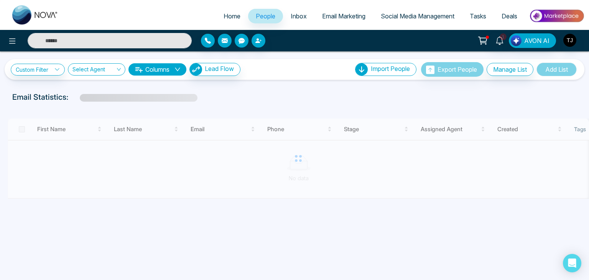
click at [302, 13] on link "Inbox" at bounding box center [298, 16] width 31 height 15
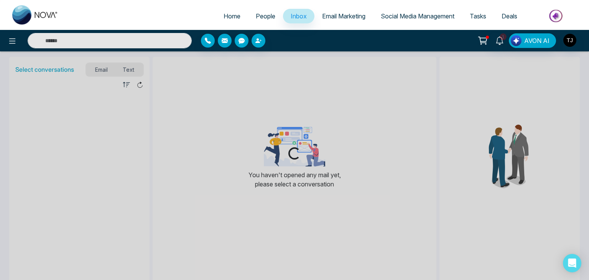
click at [342, 21] on link "Email Marketing" at bounding box center [343, 16] width 59 height 15
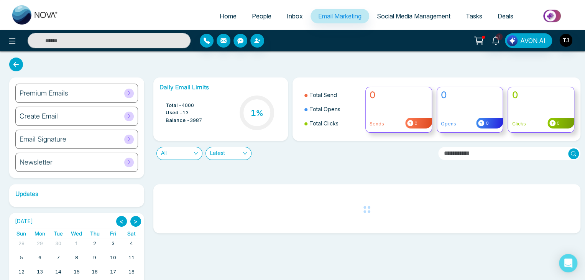
click at [233, 13] on link "Home" at bounding box center [228, 16] width 32 height 15
select select "*"
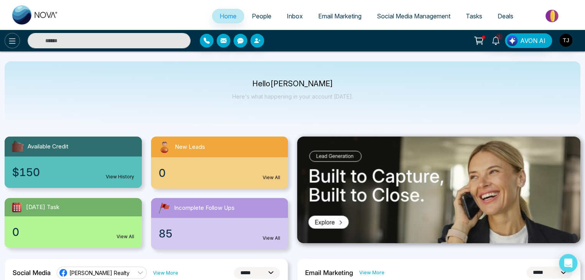
click at [17, 42] on button at bounding box center [12, 40] width 15 height 15
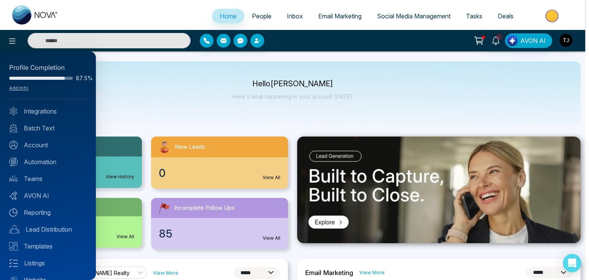
click at [199, 115] on div at bounding box center [294, 140] width 589 height 280
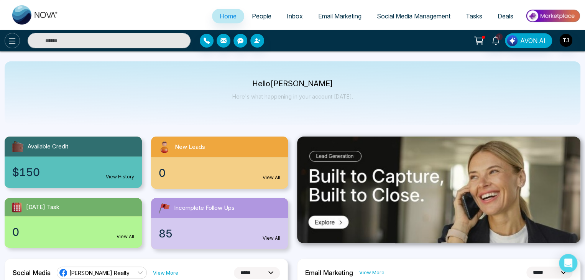
click at [10, 39] on icon at bounding box center [12, 40] width 7 height 5
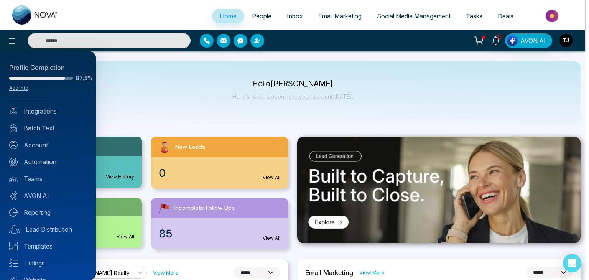
click at [163, 103] on div at bounding box center [294, 140] width 589 height 280
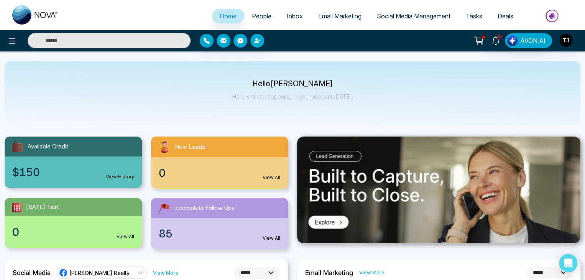
click at [331, 16] on span "Email Marketing" at bounding box center [339, 16] width 43 height 8
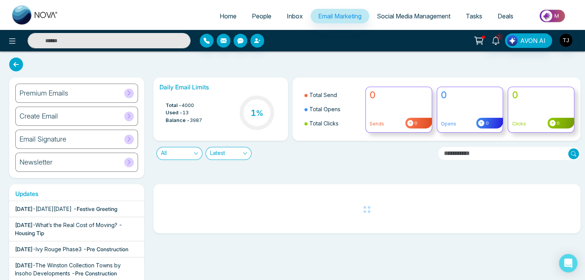
click at [121, 93] on div "Premium Emails" at bounding box center [76, 93] width 123 height 19
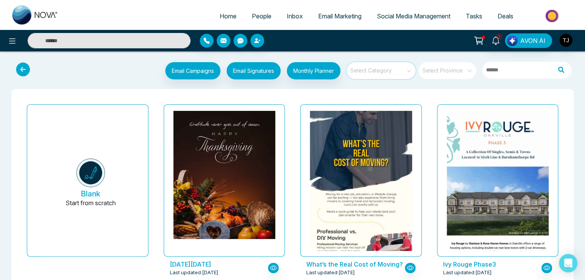
click at [402, 71] on input "search" at bounding box center [378, 67] width 55 height 11
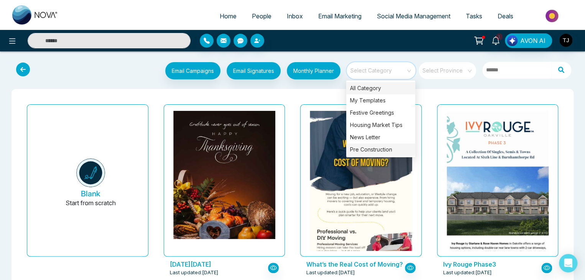
click at [401, 148] on div "Pre Construction" at bounding box center [380, 149] width 69 height 12
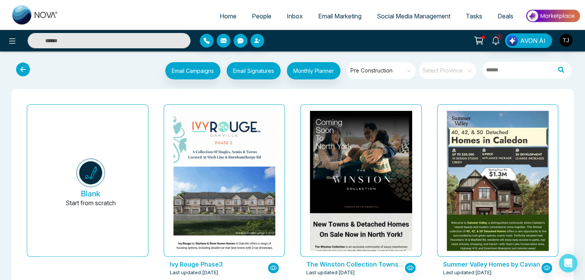
click at [435, 67] on input "search" at bounding box center [445, 67] width 44 height 11
click at [261, 18] on span "People" at bounding box center [262, 16] width 20 height 8
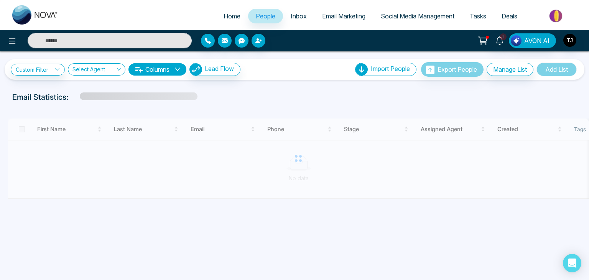
click at [230, 15] on span "Home" at bounding box center [231, 16] width 17 height 8
select select "*"
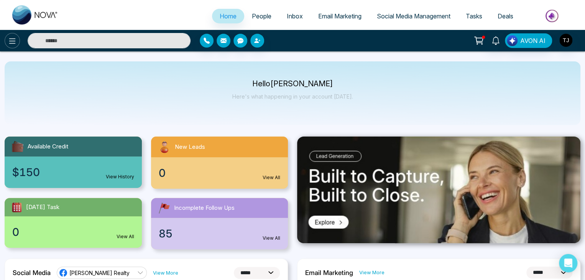
click at [13, 44] on icon at bounding box center [12, 40] width 9 height 9
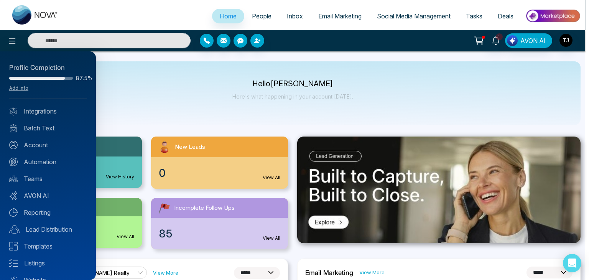
click at [186, 109] on div at bounding box center [294, 140] width 589 height 280
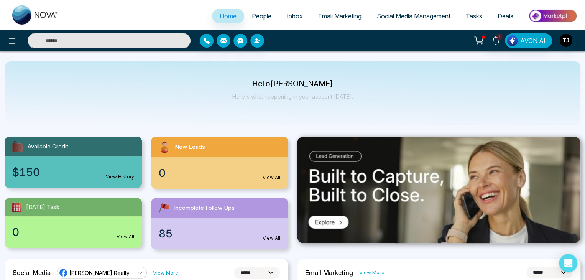
click at [287, 21] on link "Inbox" at bounding box center [294, 16] width 31 height 15
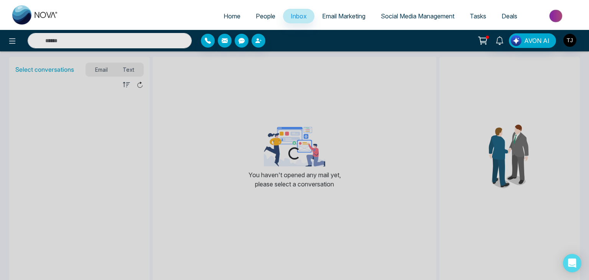
click at [332, 17] on span "Email Marketing" at bounding box center [343, 16] width 43 height 8
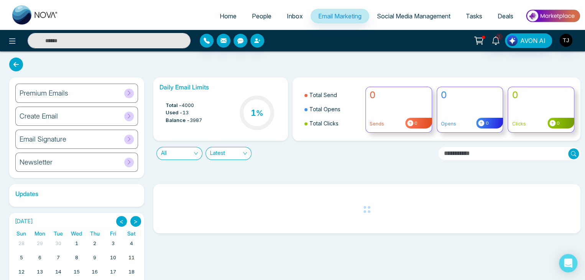
click at [401, 12] on link "Social Media Management" at bounding box center [413, 16] width 89 height 15
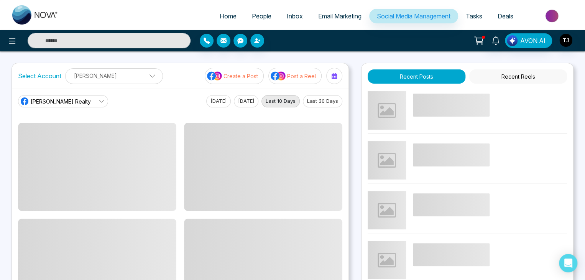
click at [457, 10] on li "Social Media Management" at bounding box center [413, 17] width 89 height 16
click at [474, 14] on span "Tasks" at bounding box center [474, 16] width 16 height 8
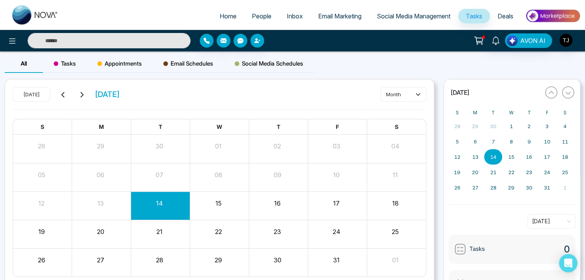
click at [515, 13] on link "Deals" at bounding box center [505, 16] width 31 height 15
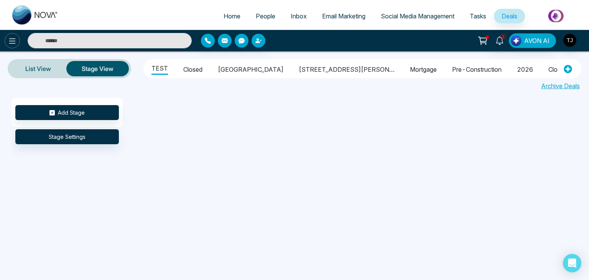
click at [9, 46] on button at bounding box center [12, 40] width 15 height 15
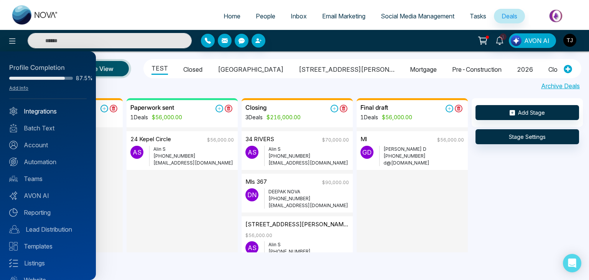
click at [51, 109] on link "Integrations" at bounding box center [47, 111] width 77 height 9
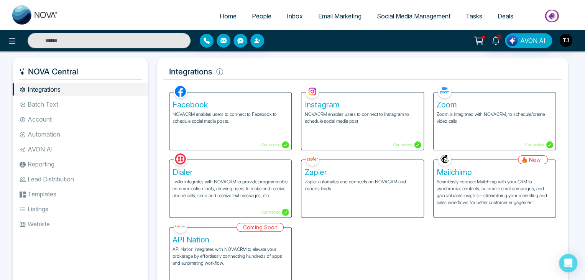
click at [54, 109] on li "Batch Text" at bounding box center [80, 104] width 135 height 13
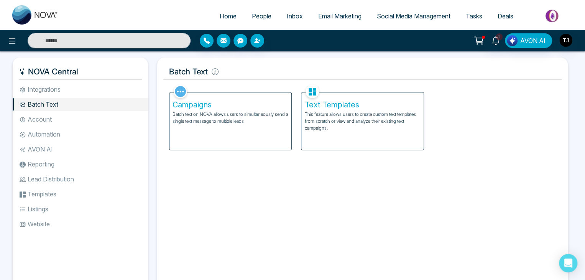
click at [59, 130] on li "Automation" at bounding box center [80, 134] width 135 height 13
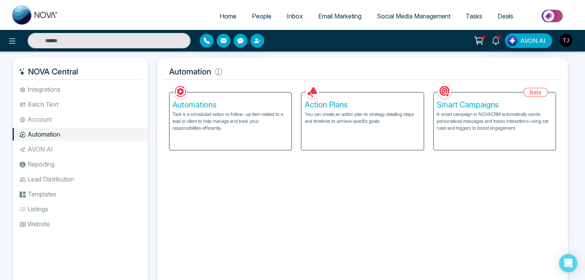
click at [77, 125] on li "Account" at bounding box center [80, 119] width 135 height 13
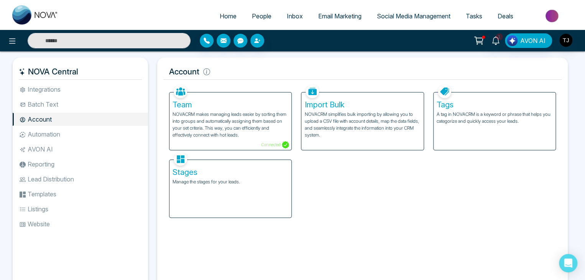
click at [89, 141] on ul "Integrations Batch Text Account Automation AVON AI Reporting Lead Distribution …" at bounding box center [80, 181] width 135 height 196
click at [90, 150] on li "AVON AI" at bounding box center [80, 149] width 135 height 13
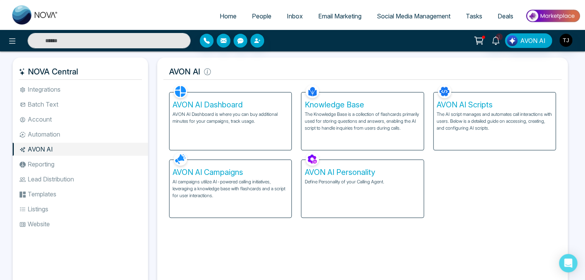
click at [95, 179] on li "Lead Distribution" at bounding box center [80, 178] width 135 height 13
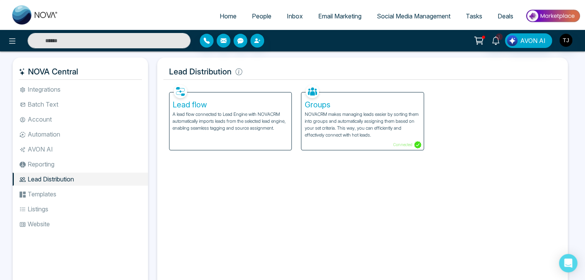
click at [88, 192] on li "Templates" at bounding box center [80, 193] width 135 height 13
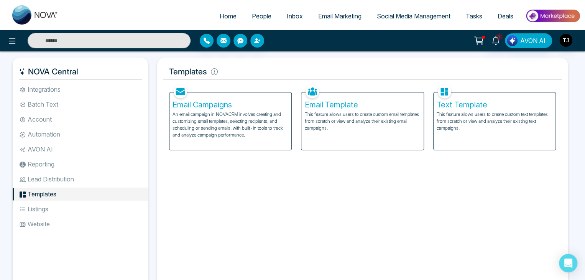
click at [92, 207] on li "Listings" at bounding box center [80, 208] width 135 height 13
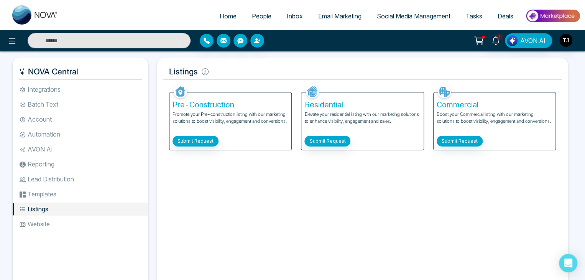
click at [101, 221] on li "Website" at bounding box center [80, 223] width 135 height 13
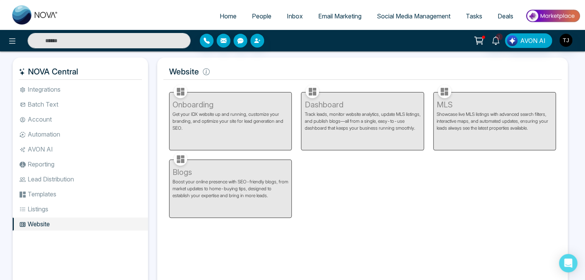
click at [109, 95] on li "Integrations" at bounding box center [80, 89] width 135 height 13
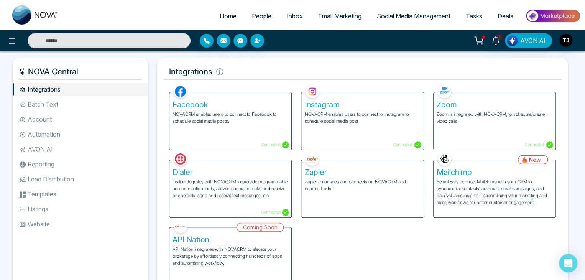
click at [110, 102] on li "Batch Text" at bounding box center [80, 104] width 135 height 13
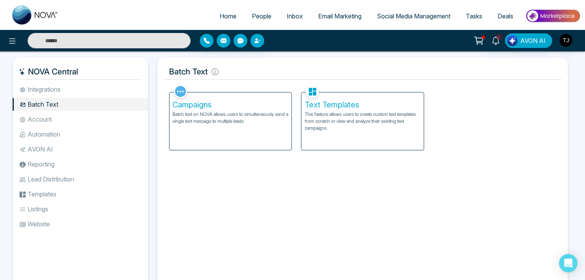
click at [110, 117] on li "Account" at bounding box center [80, 119] width 135 height 13
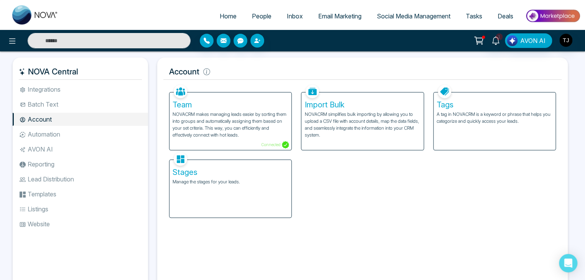
click at [127, 132] on li "Automation" at bounding box center [80, 134] width 135 height 13
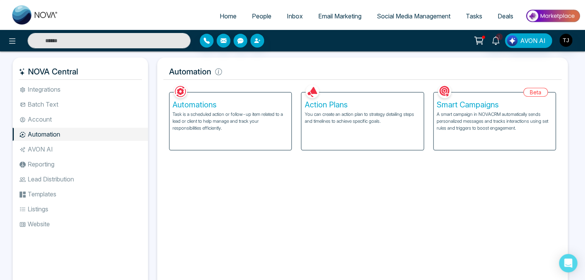
click at [128, 145] on li "AVON AI" at bounding box center [80, 149] width 135 height 13
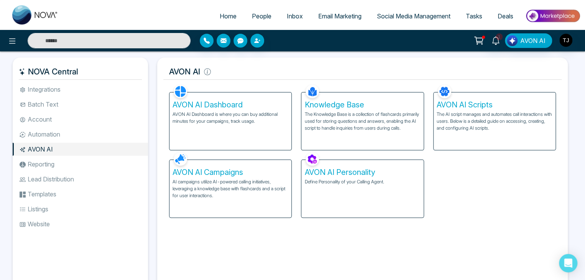
click at [127, 160] on li "Reporting" at bounding box center [80, 164] width 135 height 13
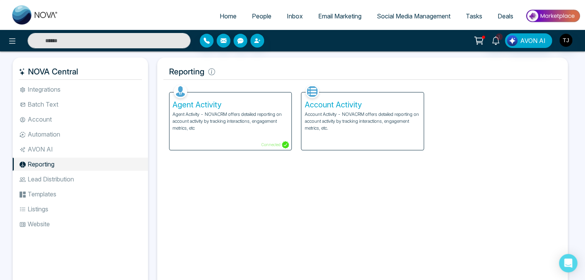
click at [126, 181] on li "Lead Distribution" at bounding box center [80, 178] width 135 height 13
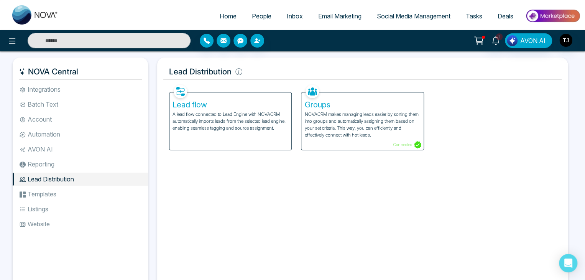
click at [126, 192] on li "Templates" at bounding box center [80, 193] width 135 height 13
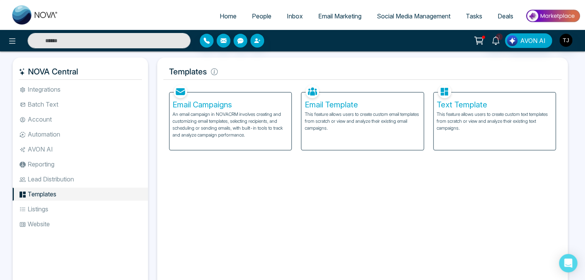
click at [129, 205] on li "Listings" at bounding box center [80, 208] width 135 height 13
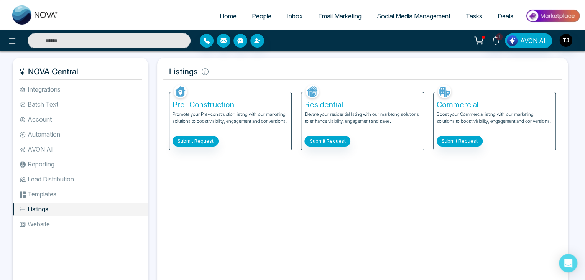
click at [131, 221] on li "Website" at bounding box center [80, 223] width 135 height 13
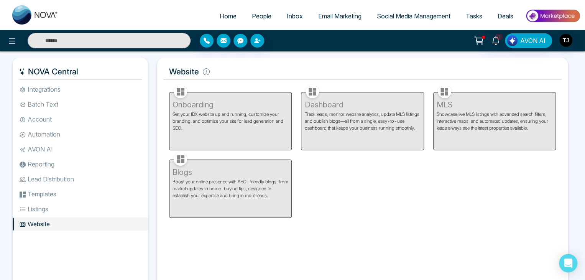
click at [237, 16] on link "Home" at bounding box center [228, 16] width 32 height 15
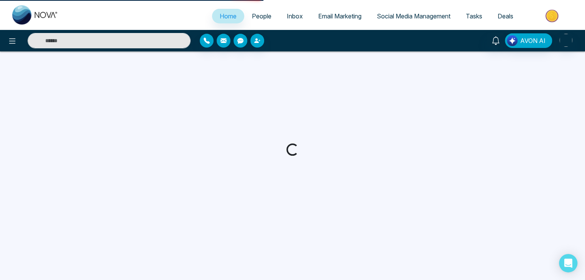
select select "*"
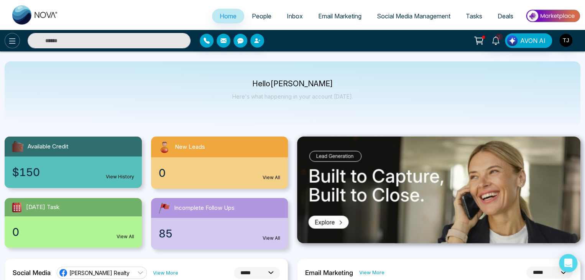
click at [19, 41] on button at bounding box center [12, 40] width 15 height 15
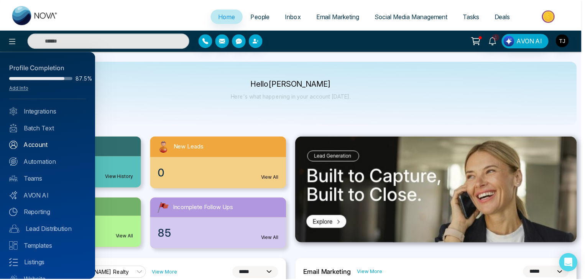
scroll to position [30, 0]
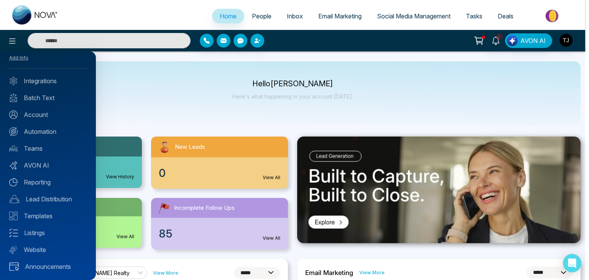
click at [144, 110] on div at bounding box center [294, 140] width 589 height 280
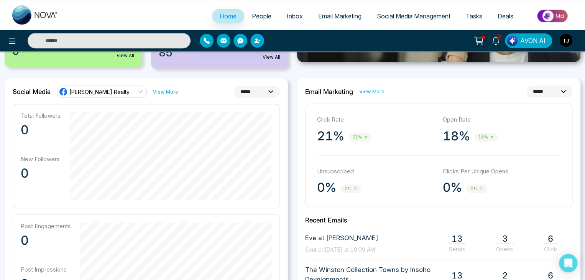
scroll to position [0, 0]
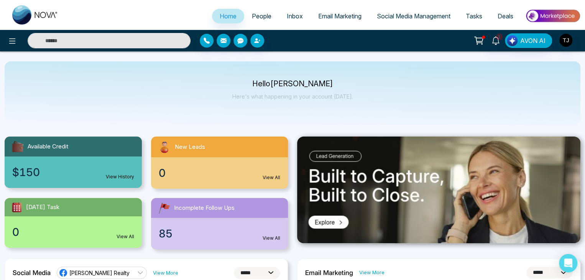
click at [521, 16] on li at bounding box center [550, 17] width 59 height 16
click at [499, 45] on link "1" at bounding box center [495, 39] width 18 height 13
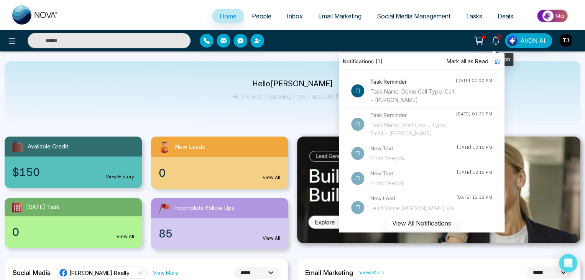
click at [499, 45] on link "1" at bounding box center [495, 39] width 18 height 13
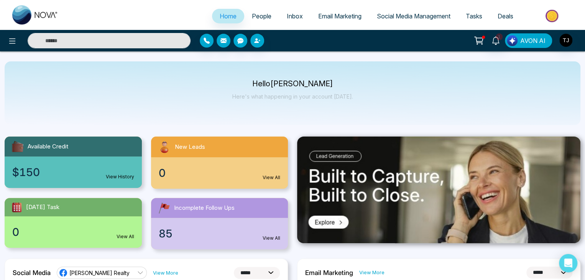
click at [516, 42] on img "button" at bounding box center [512, 40] width 11 height 11
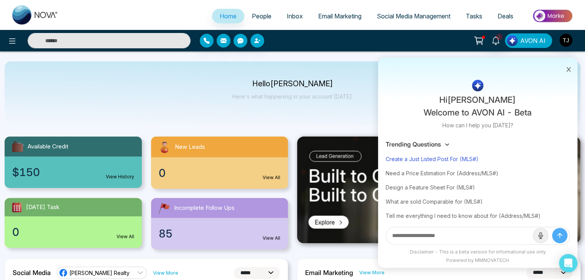
scroll to position [46, 0]
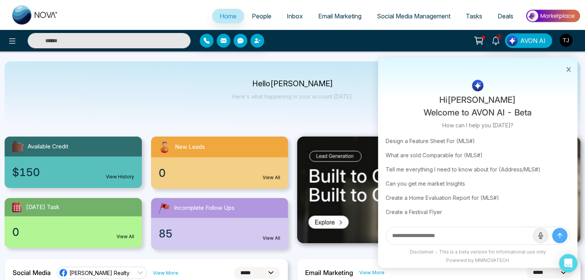
click at [571, 68] on button at bounding box center [568, 68] width 10 height 15
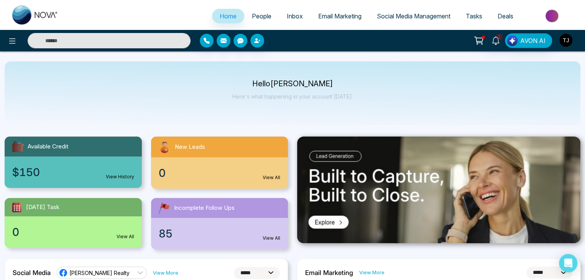
click at [563, 41] on img "button" at bounding box center [565, 40] width 13 height 13
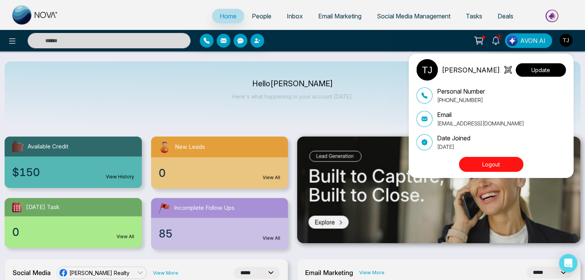
click at [547, 71] on button "Update" at bounding box center [541, 69] width 50 height 13
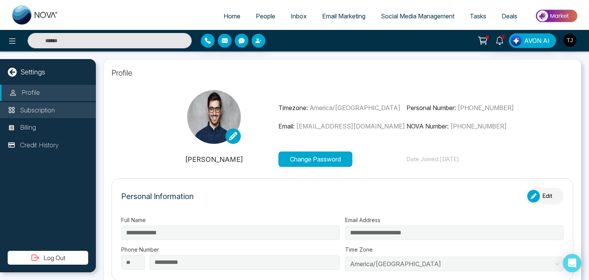
click at [38, 106] on p "Subscription" at bounding box center [37, 110] width 35 height 10
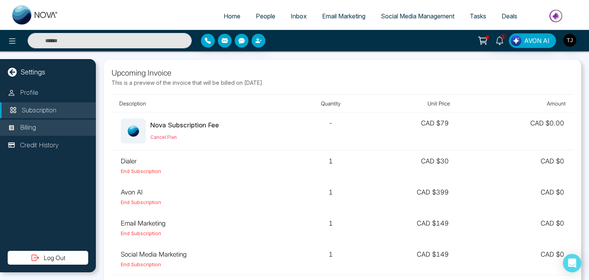
click at [43, 124] on li "Billing" at bounding box center [48, 128] width 96 height 16
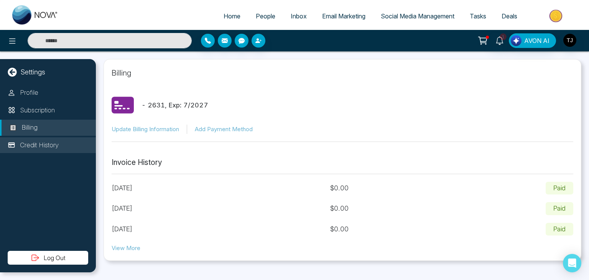
click at [48, 139] on li "Credit History" at bounding box center [48, 145] width 96 height 16
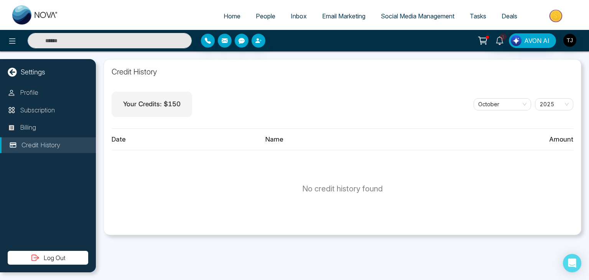
click at [230, 16] on span "Home" at bounding box center [231, 16] width 17 height 8
select select "*"
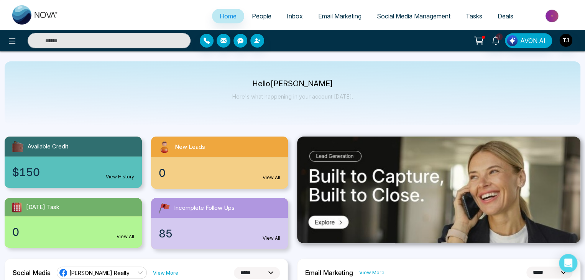
click at [339, 95] on p "Here's what happening in your account [DATE]." at bounding box center [292, 96] width 121 height 7
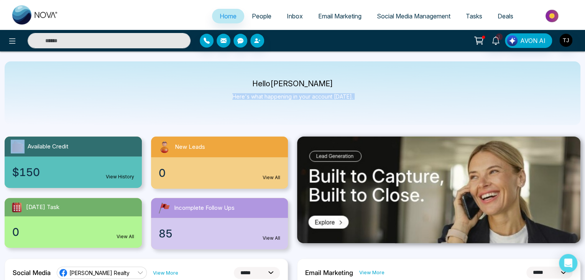
click at [328, 112] on div "Hello [PERSON_NAME] Here's what happening in your account [DATE]." at bounding box center [293, 93] width 576 height 64
click at [260, 10] on link "People" at bounding box center [261, 16] width 35 height 15
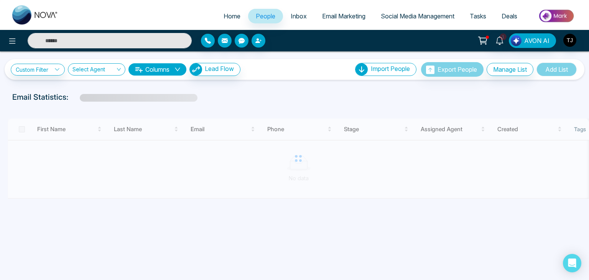
click at [297, 16] on span "Inbox" at bounding box center [299, 16] width 16 height 8
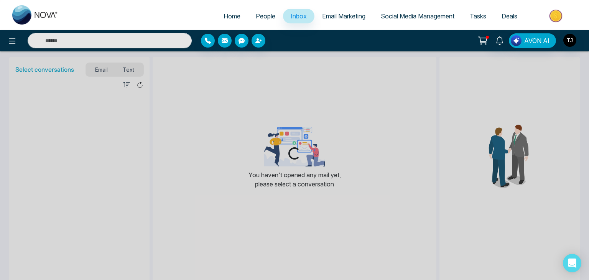
click at [339, 16] on span "Email Marketing" at bounding box center [343, 16] width 43 height 8
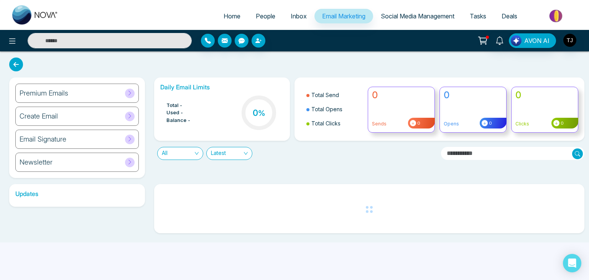
click at [396, 11] on link "Social Media Management" at bounding box center [417, 16] width 89 height 15
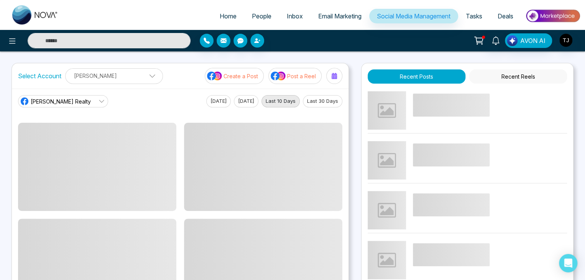
click at [486, 12] on link "Tasks" at bounding box center [474, 16] width 32 height 15
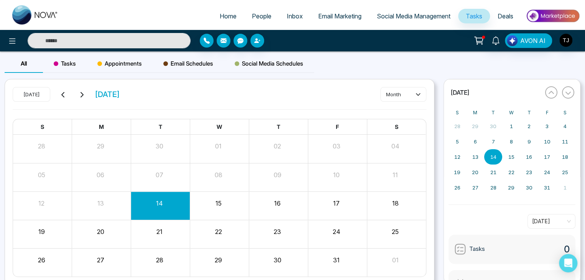
click at [513, 17] on link "Deals" at bounding box center [505, 16] width 31 height 15
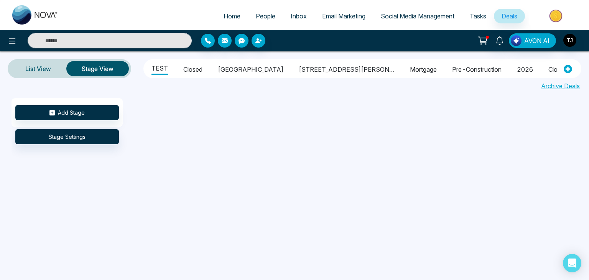
click at [235, 15] on link "Home" at bounding box center [232, 16] width 32 height 15
select select "*"
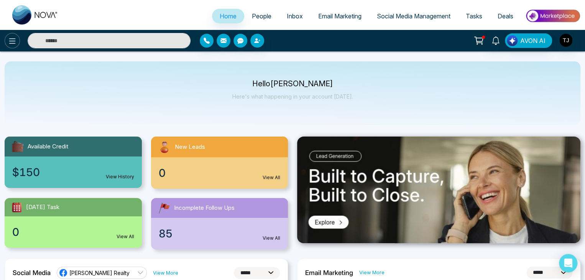
click at [15, 39] on icon at bounding box center [12, 40] width 9 height 9
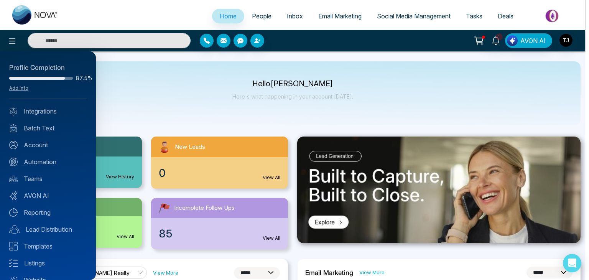
click at [146, 116] on div at bounding box center [294, 140] width 589 height 280
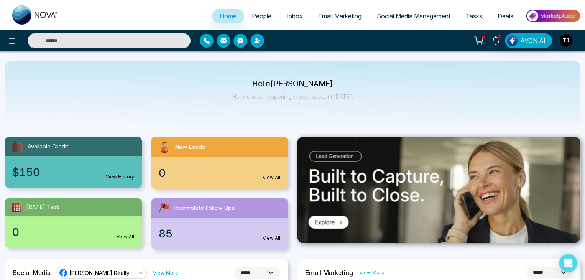
click at [264, 14] on span "People" at bounding box center [262, 16] width 20 height 8
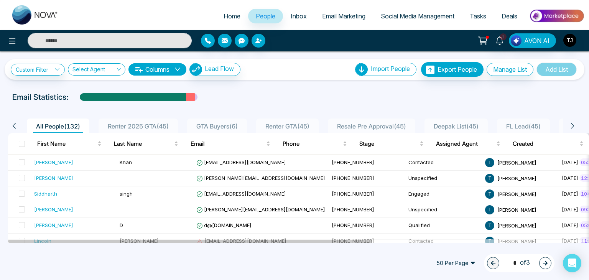
click at [299, 16] on span "Inbox" at bounding box center [299, 16] width 16 height 8
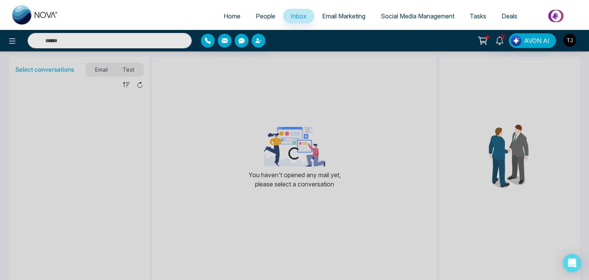
click at [335, 15] on span "Email Marketing" at bounding box center [343, 16] width 43 height 8
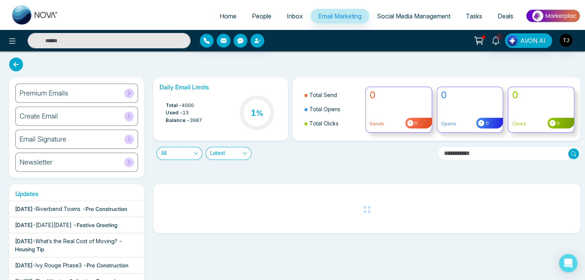
click at [219, 11] on link "Home" at bounding box center [228, 16] width 32 height 15
select select "*"
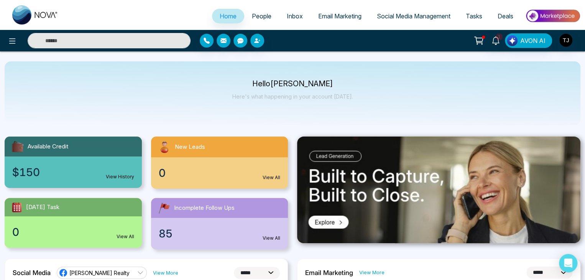
click at [353, 18] on span "Email Marketing" at bounding box center [339, 16] width 43 height 8
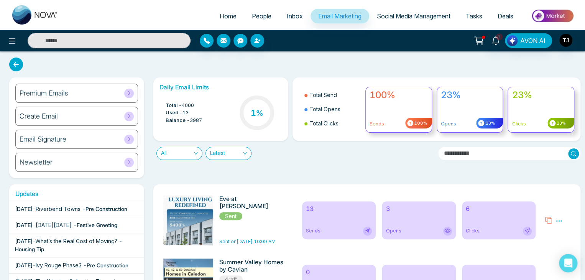
click at [128, 93] on icon at bounding box center [129, 93] width 6 height 6
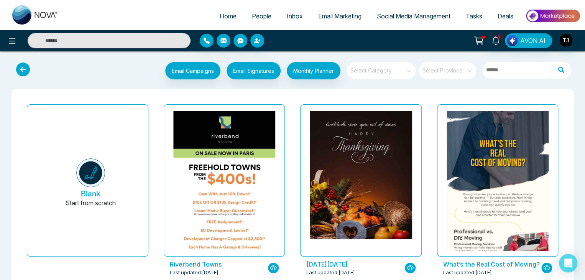
click at [335, 13] on span "Email Marketing" at bounding box center [339, 16] width 43 height 8
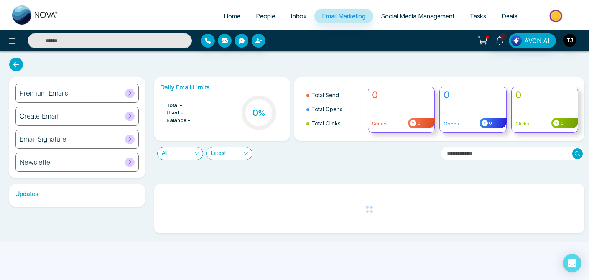
click at [91, 97] on div "Premium Emails" at bounding box center [76, 93] width 123 height 19
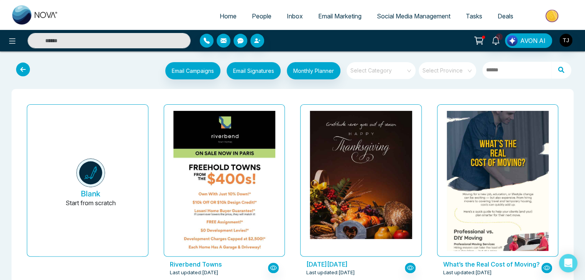
click at [226, 17] on span "Home" at bounding box center [228, 16] width 17 height 8
select select "*"
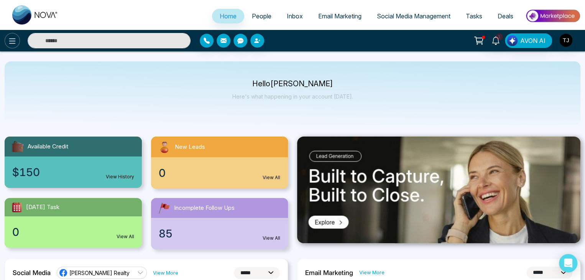
click at [17, 44] on button at bounding box center [12, 40] width 15 height 15
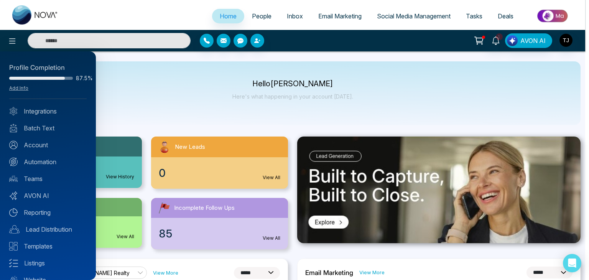
click at [176, 86] on div at bounding box center [294, 140] width 589 height 280
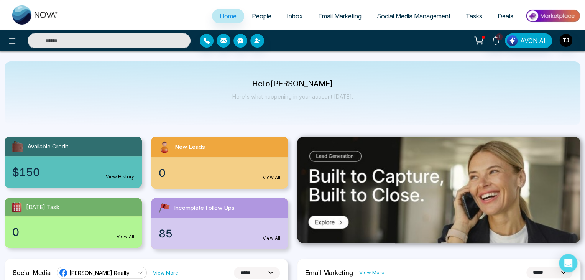
click at [266, 21] on link "People" at bounding box center [261, 16] width 35 height 15
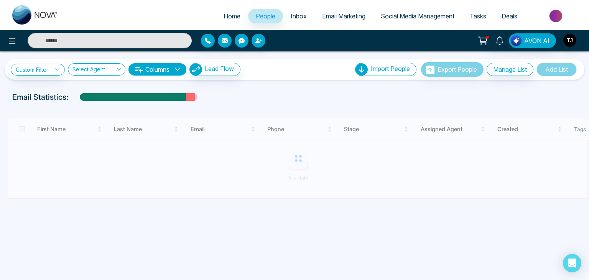
click at [298, 14] on span "Inbox" at bounding box center [299, 16] width 16 height 8
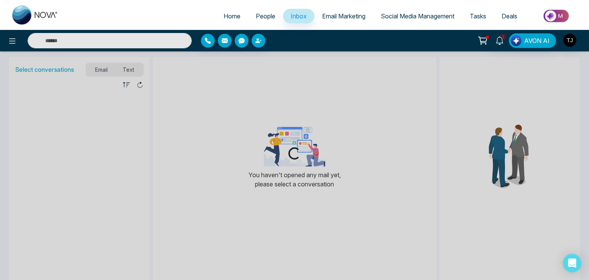
click at [335, 18] on span "Email Marketing" at bounding box center [343, 16] width 43 height 8
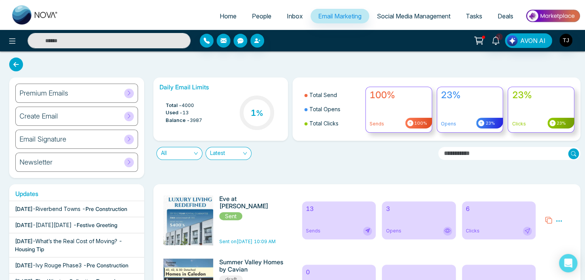
click at [440, 11] on link "Social Media Management" at bounding box center [413, 16] width 89 height 15
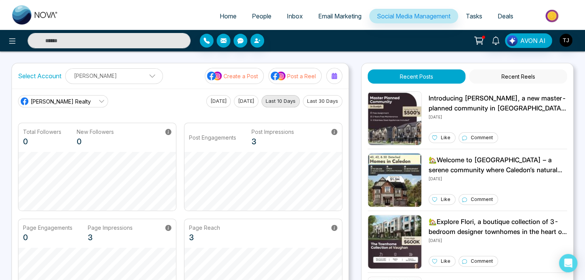
click at [467, 15] on span "Tasks" at bounding box center [474, 16] width 16 height 8
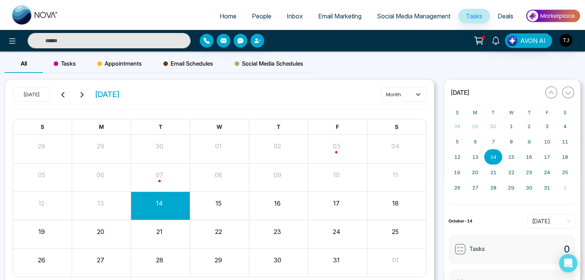
click at [225, 19] on span "Home" at bounding box center [228, 16] width 17 height 8
select select "*"
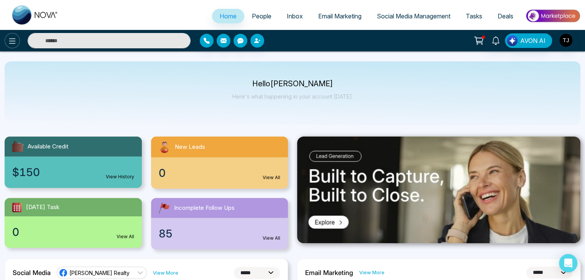
click at [11, 45] on icon at bounding box center [12, 40] width 9 height 9
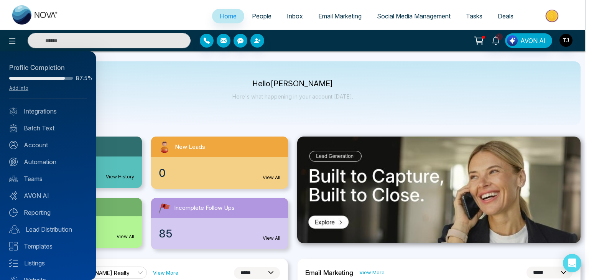
click at [193, 108] on div at bounding box center [294, 140] width 589 height 280
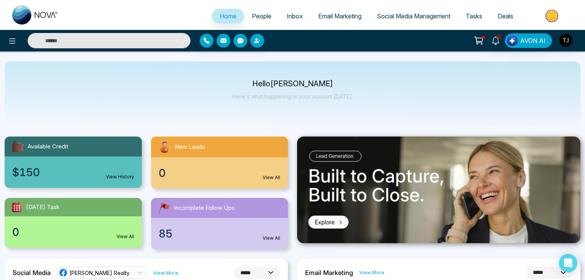
select select "*"
click at [261, 17] on span "People" at bounding box center [262, 16] width 20 height 8
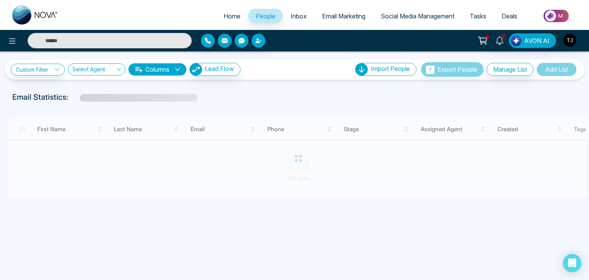
click at [297, 13] on span "Inbox" at bounding box center [299, 16] width 16 height 8
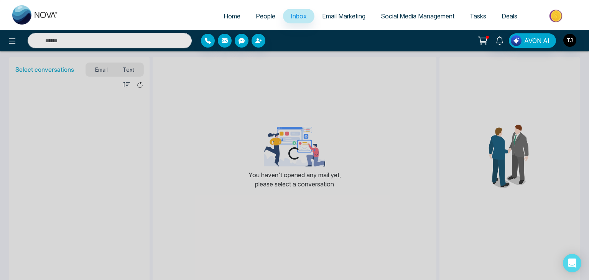
click at [340, 11] on link "Email Marketing" at bounding box center [343, 16] width 59 height 15
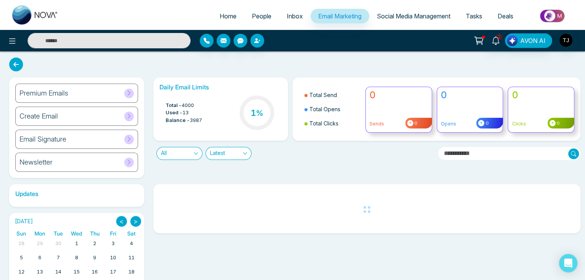
click at [418, 15] on span "Social Media Management" at bounding box center [414, 16] width 74 height 8
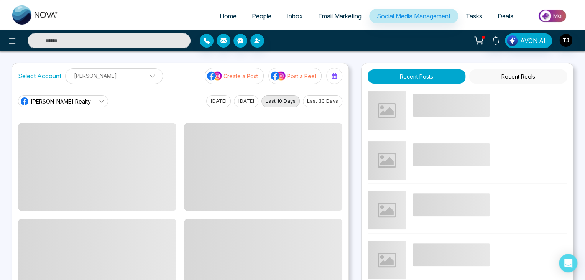
click at [471, 13] on span "Tasks" at bounding box center [474, 16] width 16 height 8
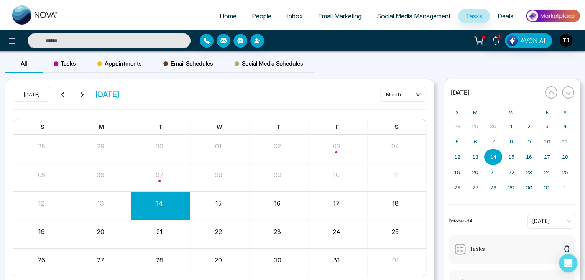
click at [221, 16] on span "Home" at bounding box center [228, 16] width 17 height 8
select select "*"
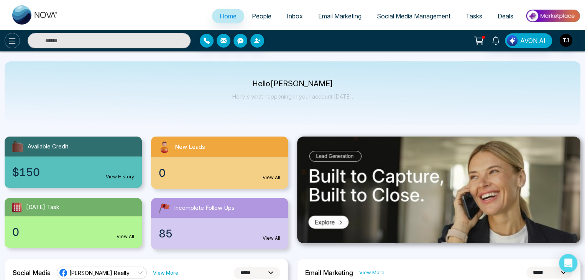
click at [7, 40] on button at bounding box center [12, 40] width 15 height 15
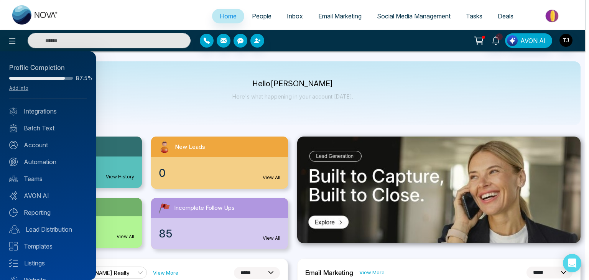
click at [137, 114] on div at bounding box center [294, 140] width 589 height 280
